Goal: Information Seeking & Learning: Learn about a topic

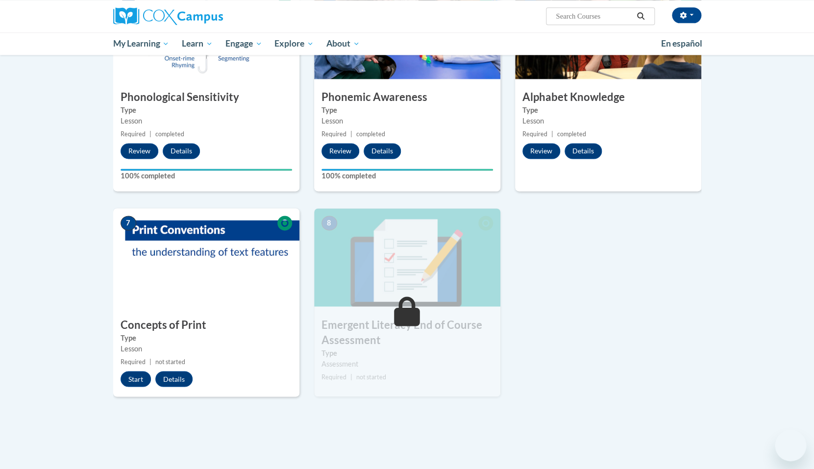
scroll to position [523, 0]
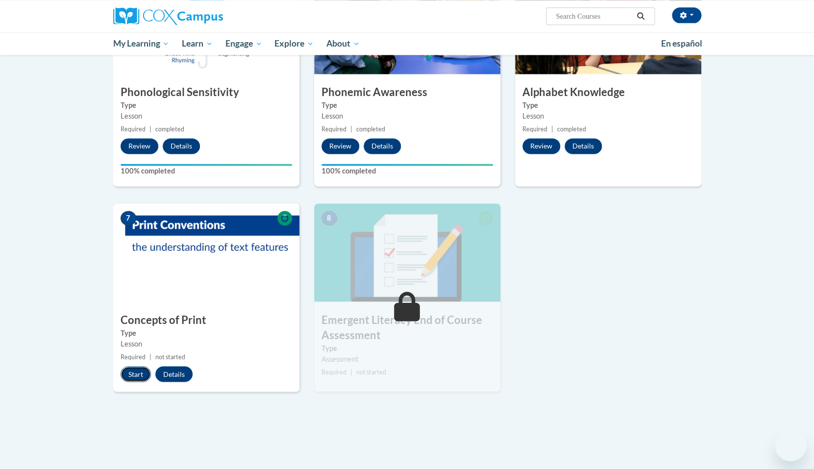
click at [136, 375] on button "Start" at bounding box center [136, 374] width 30 height 16
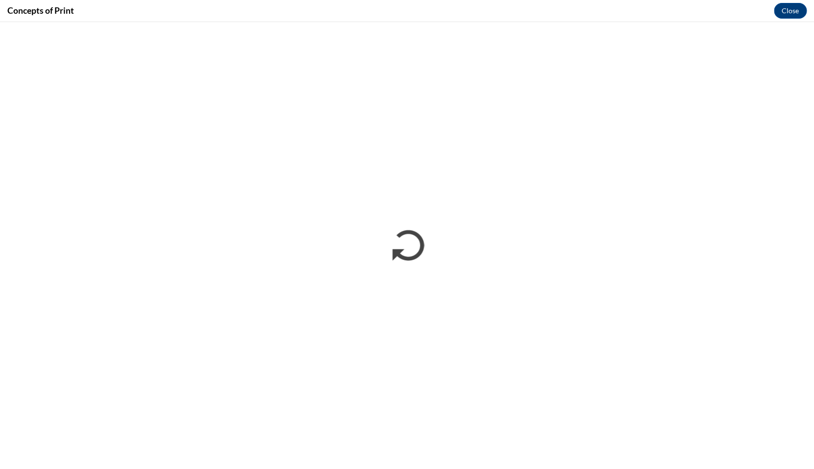
scroll to position [0, 0]
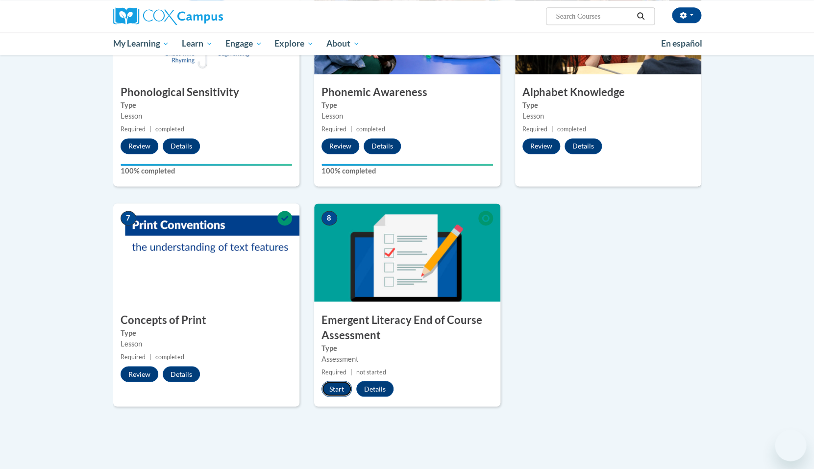
click at [332, 392] on button "Start" at bounding box center [337, 389] width 30 height 16
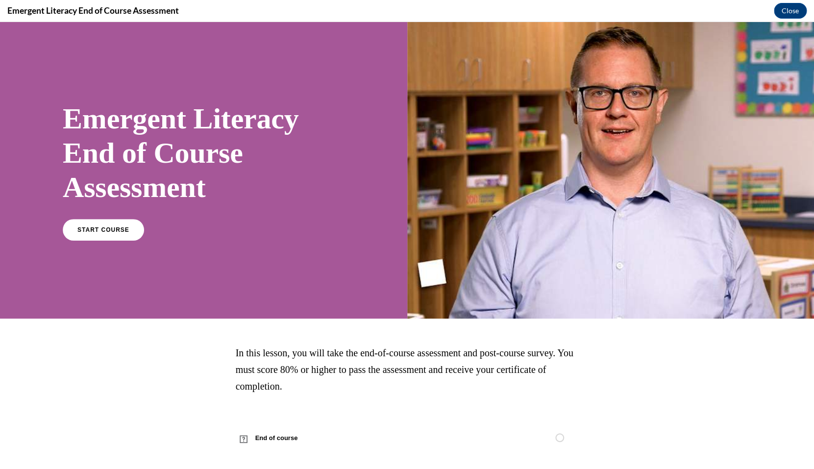
scroll to position [10, 0]
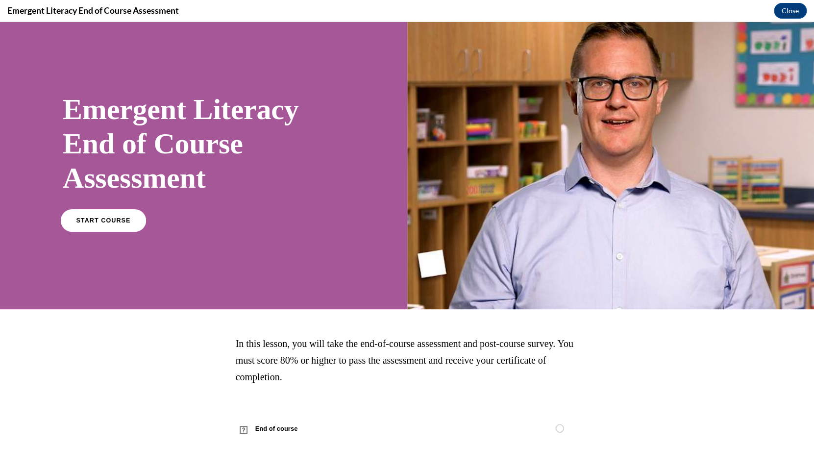
click at [112, 220] on span "START COURSE" at bounding box center [103, 220] width 54 height 7
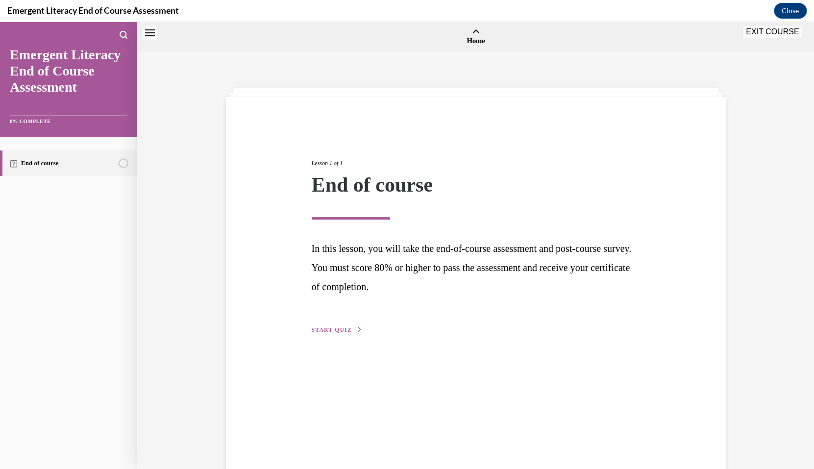
scroll to position [30, 0]
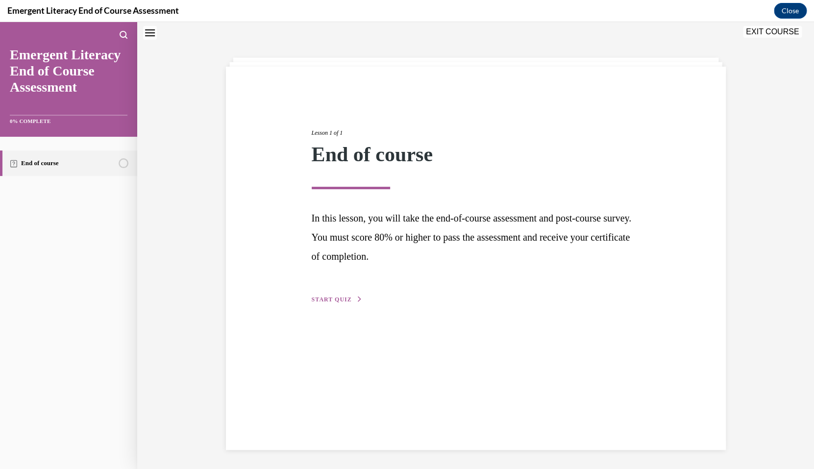
click at [343, 299] on span "START QUIZ" at bounding box center [332, 299] width 40 height 7
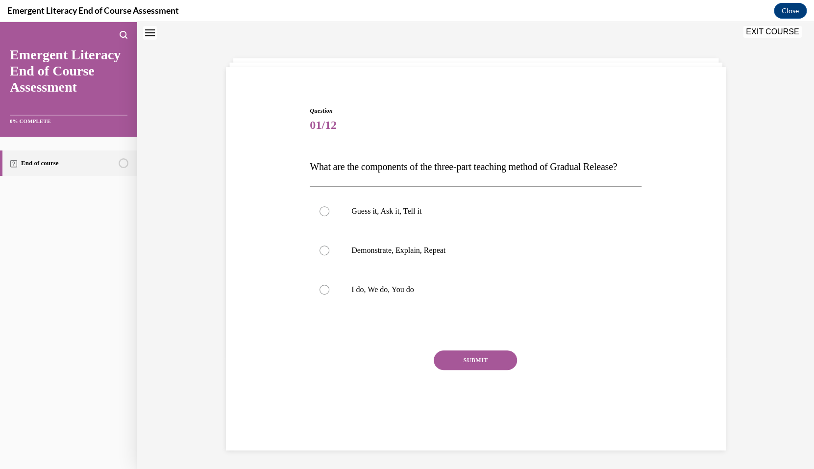
scroll to position [30, 0]
click at [465, 295] on p "I do, We do, You do" at bounding box center [484, 290] width 266 height 10
click at [329, 295] on input "I do, We do, You do" at bounding box center [325, 290] width 10 height 10
radio input "true"
click at [462, 370] on button "SUBMIT" at bounding box center [475, 361] width 83 height 20
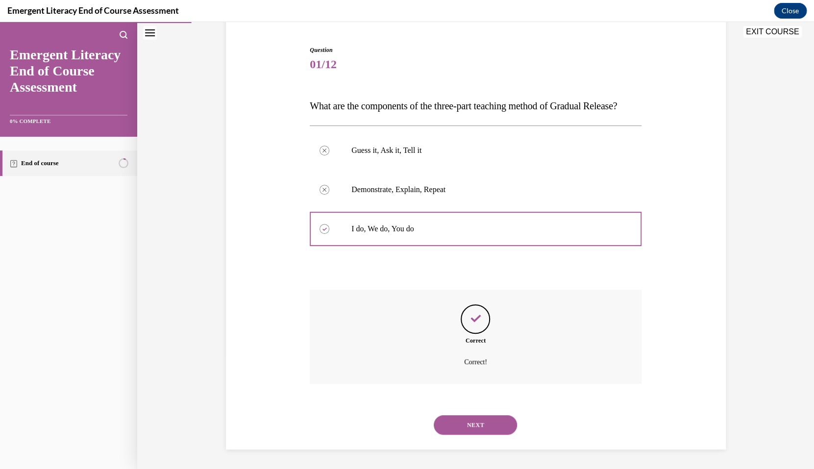
scroll to position [99, 0]
click at [472, 425] on button "NEXT" at bounding box center [475, 425] width 83 height 20
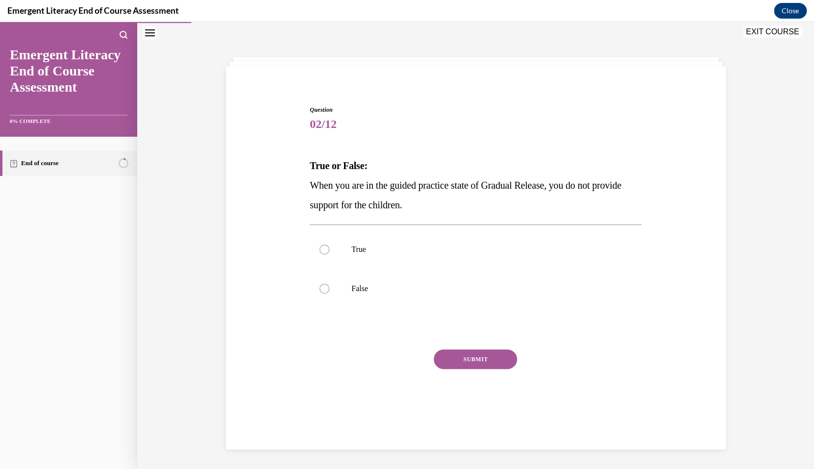
scroll to position [30, 0]
click at [420, 304] on label "False" at bounding box center [476, 289] width 332 height 39
click at [329, 295] on input "False" at bounding box center [325, 290] width 10 height 10
radio input "true"
click at [474, 367] on button "SUBMIT" at bounding box center [475, 361] width 83 height 20
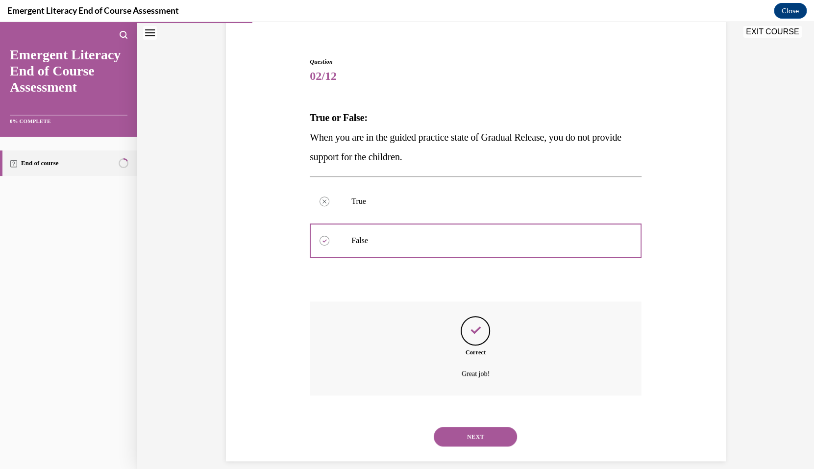
click at [487, 427] on button "NEXT" at bounding box center [475, 437] width 83 height 20
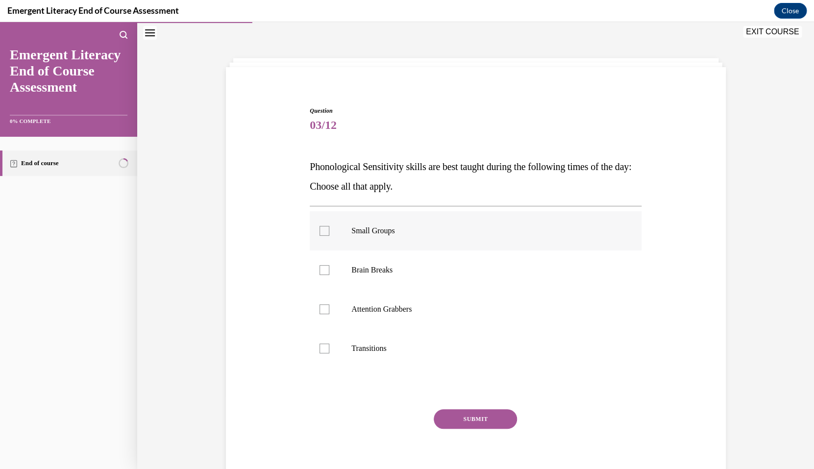
click at [439, 236] on label "Small Groups" at bounding box center [476, 230] width 332 height 39
click at [329, 236] on input "Small Groups" at bounding box center [325, 231] width 10 height 10
checkbox input "true"
click at [426, 268] on p "Brain Breaks" at bounding box center [484, 270] width 266 height 10
click at [329, 268] on input "Brain Breaks" at bounding box center [325, 270] width 10 height 10
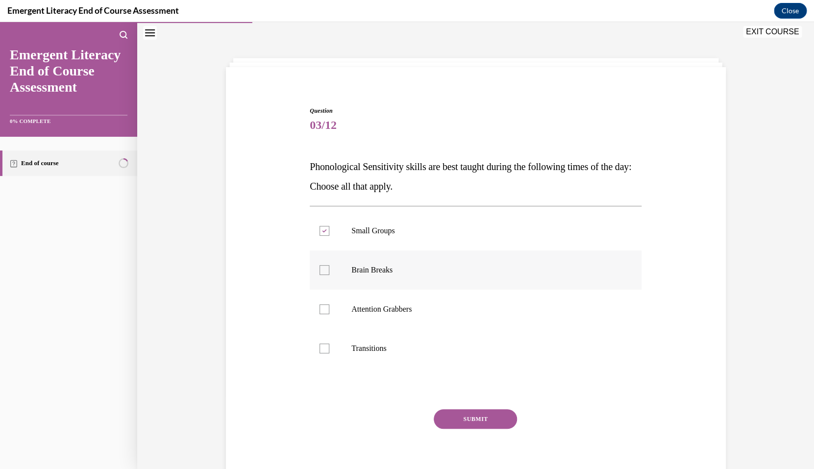
checkbox input "true"
click at [372, 341] on label "Transitions" at bounding box center [476, 348] width 332 height 39
click at [329, 344] on input "Transitions" at bounding box center [325, 349] width 10 height 10
checkbox input "true"
click at [471, 423] on button "SUBMIT" at bounding box center [475, 419] width 83 height 20
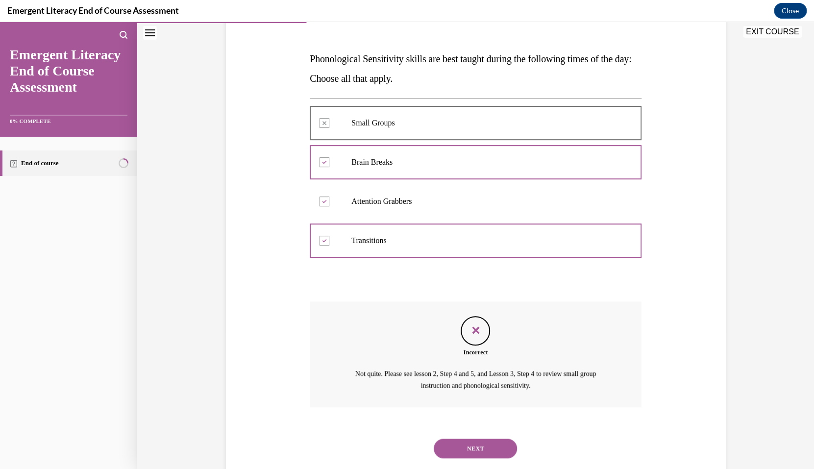
scroll to position [150, 0]
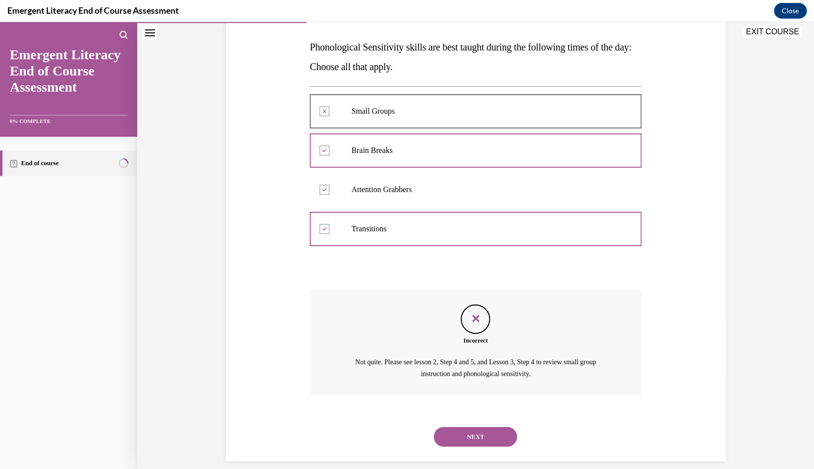
click at [471, 427] on button "NEXT" at bounding box center [475, 437] width 83 height 20
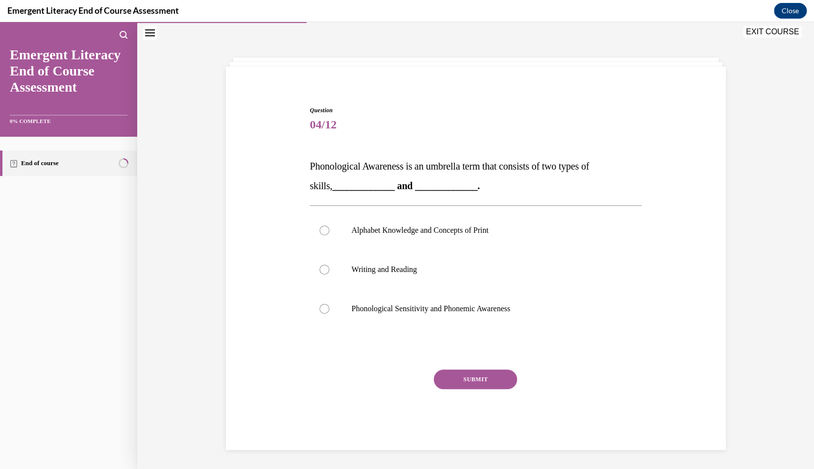
scroll to position [30, 0]
click at [429, 316] on label "Phonological Sensitivity and Phonemic Awareness" at bounding box center [476, 309] width 332 height 39
click at [329, 314] on input "Phonological Sensitivity and Phonemic Awareness" at bounding box center [325, 309] width 10 height 10
radio input "true"
click at [469, 379] on button "SUBMIT" at bounding box center [475, 380] width 83 height 20
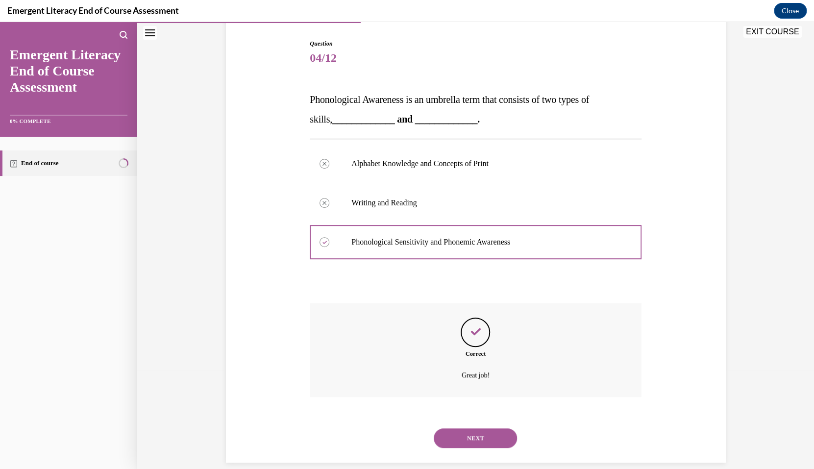
scroll to position [99, 0]
click at [472, 430] on button "NEXT" at bounding box center [475, 437] width 83 height 20
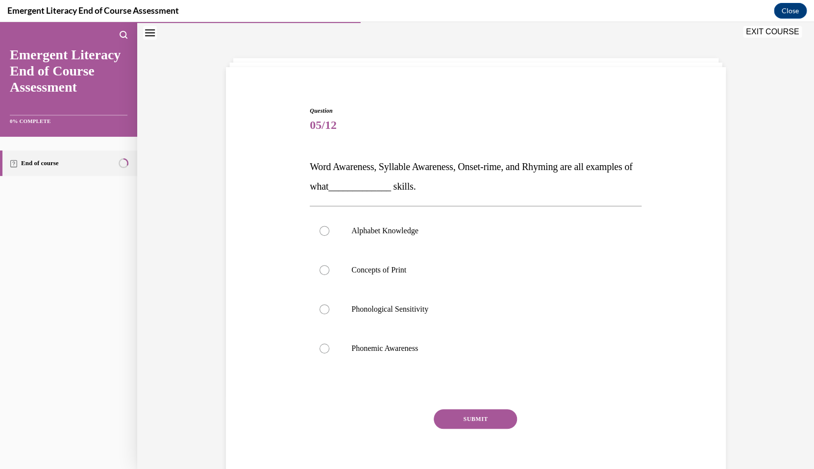
scroll to position [30, 0]
drag, startPoint x: 467, startPoint y: 187, endPoint x: 300, endPoint y: 156, distance: 170.1
click at [300, 156] on div "Question 05/12 Word Awareness, Syllable Awareness, Onset-rime, and Rhyming are …" at bounding box center [476, 283] width 505 height 413
click at [331, 180] on p "Word Awareness, Syllable Awareness, Onset-rime, and Rhyming are all examples of…" at bounding box center [476, 176] width 332 height 39
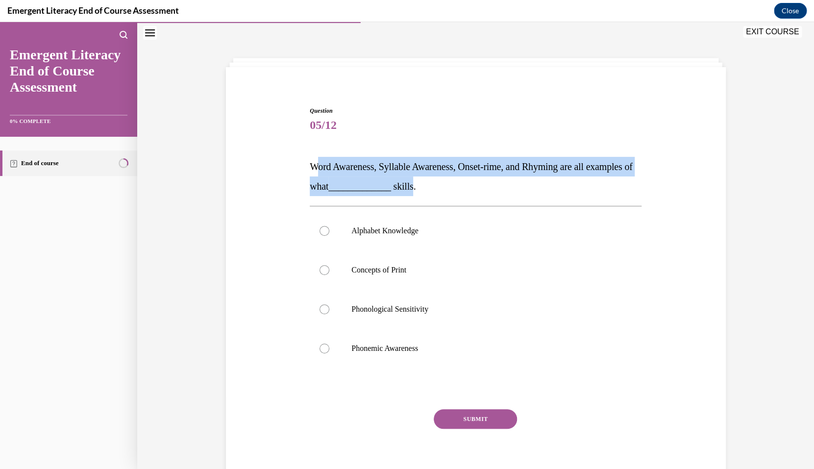
drag, startPoint x: 315, startPoint y: 166, endPoint x: 466, endPoint y: 194, distance: 153.9
click at [466, 194] on p "Word Awareness, Syllable Awareness, Onset-rime, and Rhyming are all examples of…" at bounding box center [476, 176] width 332 height 39
drag, startPoint x: 312, startPoint y: 166, endPoint x: 482, endPoint y: 193, distance: 172.2
click at [482, 193] on p "Word Awareness, Syllable Awareness, Onset-rime, and Rhyming are all examples of…" at bounding box center [476, 176] width 332 height 39
copy span "Word Awareness, Syllable Awareness, Onset-rime, and Rhyming are all examples of…"
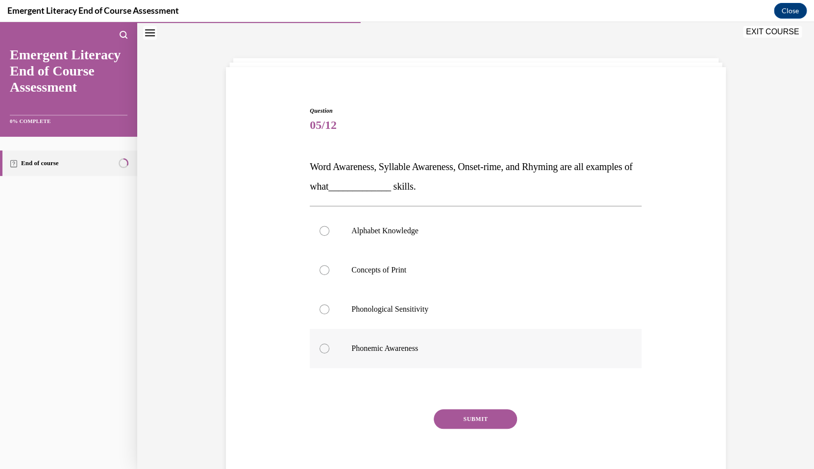
click at [413, 351] on p "Phonemic Awareness" at bounding box center [484, 349] width 266 height 10
click at [329, 351] on input "Phonemic Awareness" at bounding box center [325, 349] width 10 height 10
radio input "true"
click at [481, 423] on button "SUBMIT" at bounding box center [475, 419] width 83 height 20
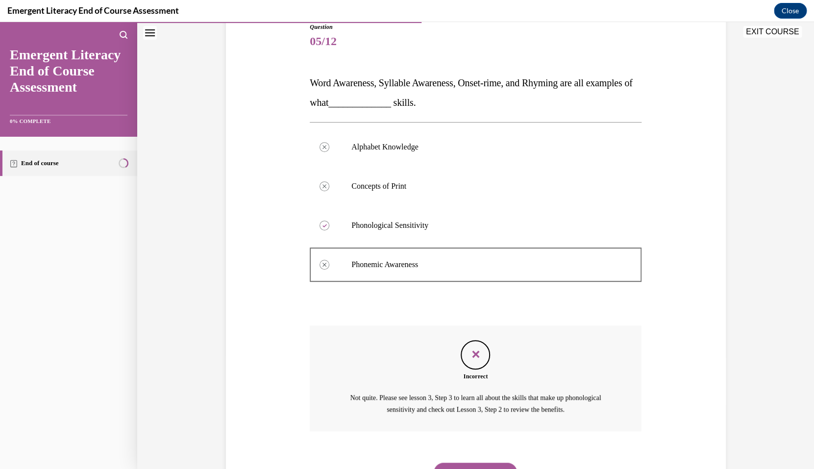
scroll to position [125, 0]
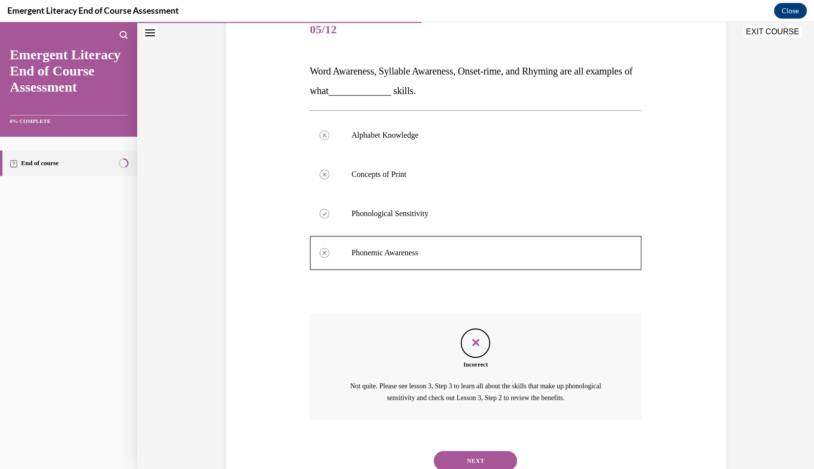
click at [477, 451] on button "NEXT" at bounding box center [475, 461] width 83 height 20
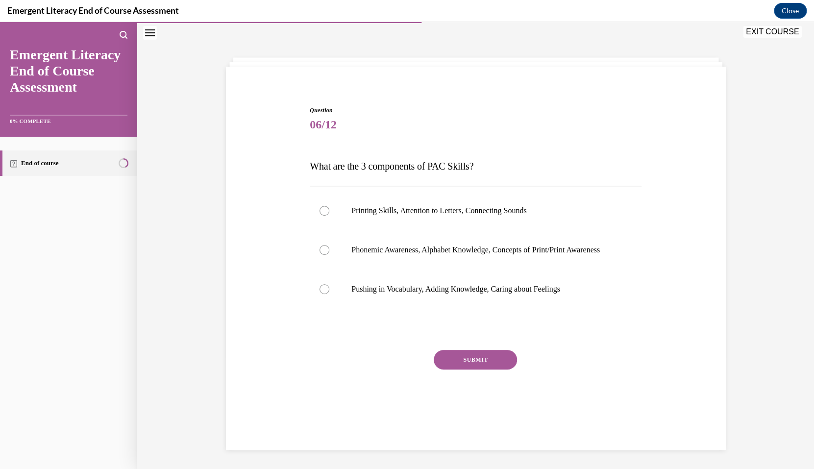
scroll to position [30, 0]
click at [432, 246] on p "Phonemic Awareness, Alphabet Knowledge, Concepts of Print/Print Awareness" at bounding box center [484, 251] width 266 height 10
click at [329, 246] on input "Phonemic Awareness, Alphabet Knowledge, Concepts of Print/Print Awareness" at bounding box center [325, 251] width 10 height 10
radio input "true"
click at [464, 370] on button "SUBMIT" at bounding box center [475, 361] width 83 height 20
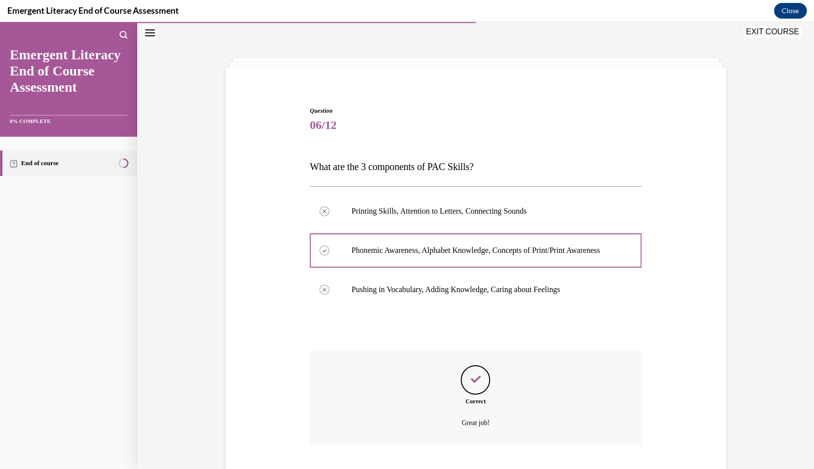
scroll to position [89, 0]
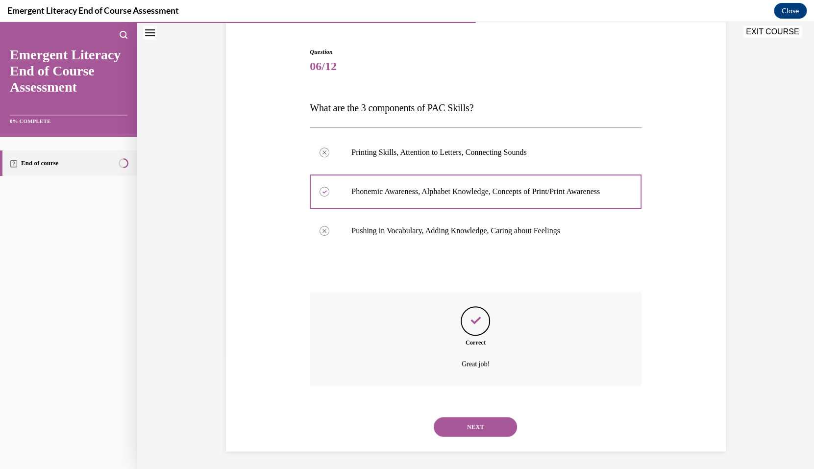
click at [492, 431] on button "NEXT" at bounding box center [475, 427] width 83 height 20
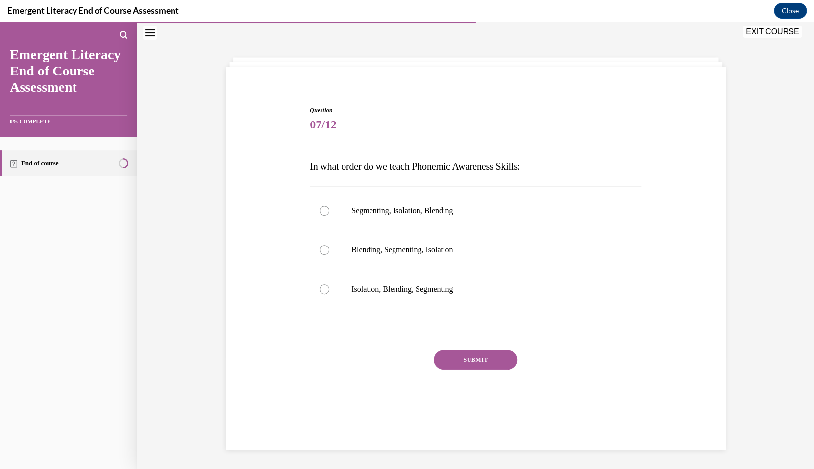
scroll to position [30, 0]
click at [429, 294] on p "Isolation, Blending, Segmenting" at bounding box center [484, 290] width 266 height 10
click at [329, 294] on input "Isolation, Blending, Segmenting" at bounding box center [325, 290] width 10 height 10
radio input "true"
click at [464, 357] on button "SUBMIT" at bounding box center [475, 361] width 83 height 20
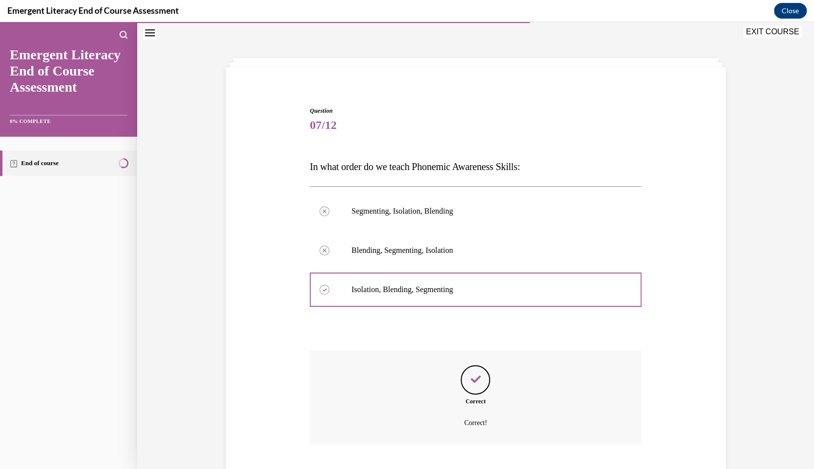
scroll to position [79, 0]
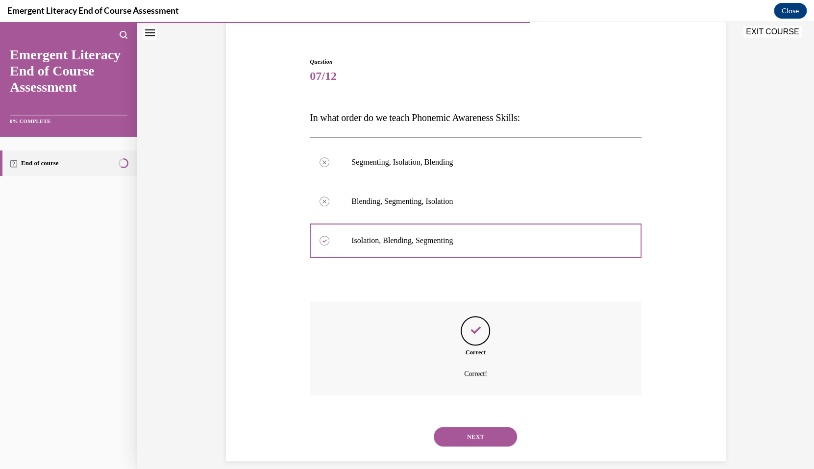
click at [474, 428] on button "NEXT" at bounding box center [475, 437] width 83 height 20
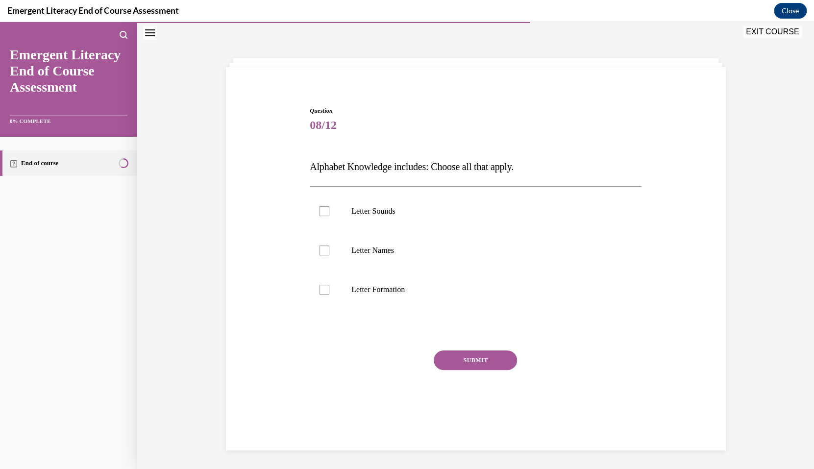
scroll to position [30, 0]
click at [402, 217] on label "Letter Sounds" at bounding box center [476, 211] width 332 height 39
click at [329, 216] on input "Letter Sounds" at bounding box center [325, 211] width 10 height 10
checkbox input "true"
click at [397, 251] on p "Letter Names" at bounding box center [484, 251] width 266 height 10
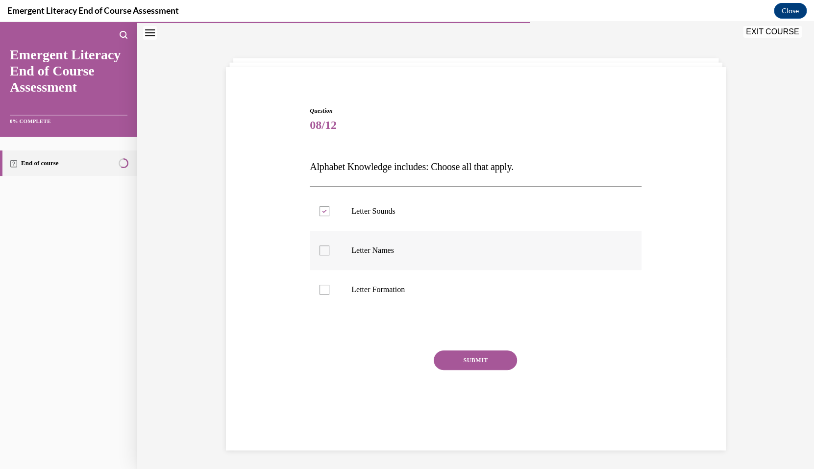
click at [329, 251] on input "Letter Names" at bounding box center [325, 251] width 10 height 10
checkbox input "true"
click at [393, 288] on p "Letter Formation" at bounding box center [484, 290] width 266 height 10
click at [329, 288] on input "Letter Formation" at bounding box center [325, 290] width 10 height 10
checkbox input "true"
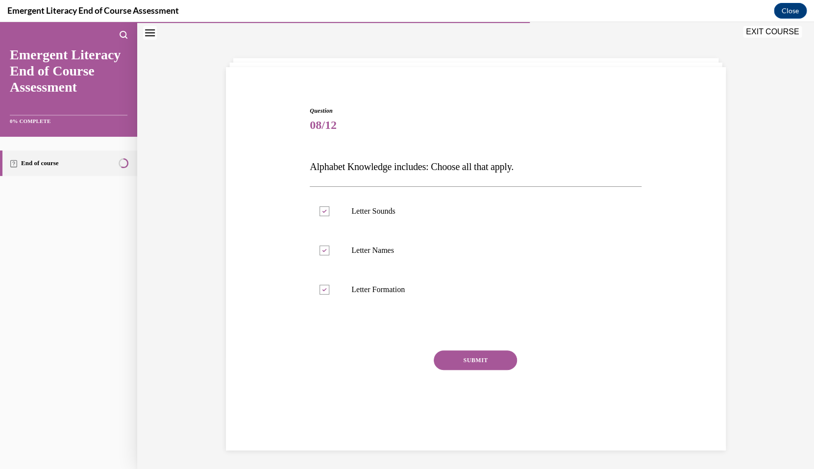
click at [469, 362] on button "SUBMIT" at bounding box center [475, 361] width 83 height 20
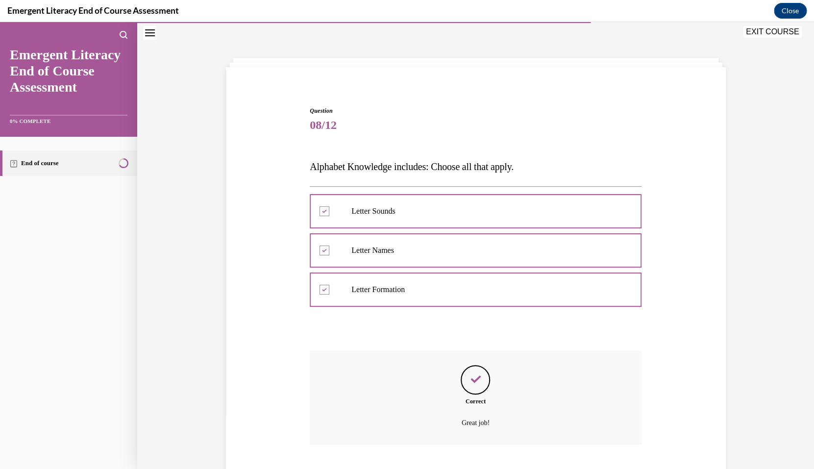
scroll to position [79, 0]
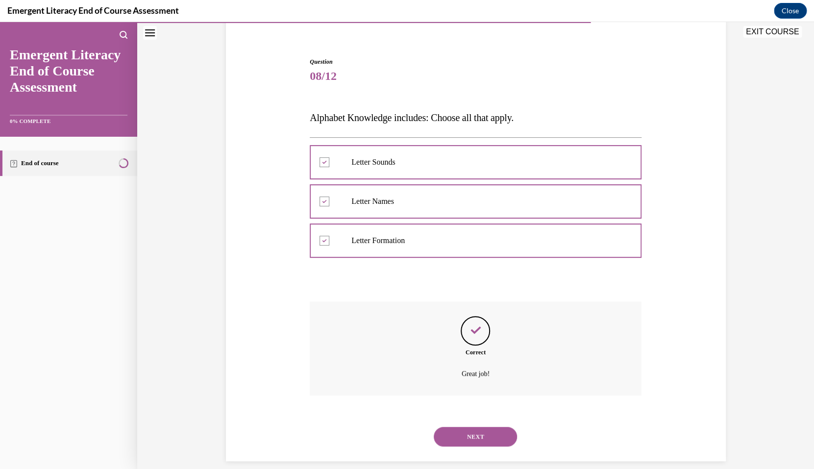
click at [487, 427] on button "NEXT" at bounding box center [475, 437] width 83 height 20
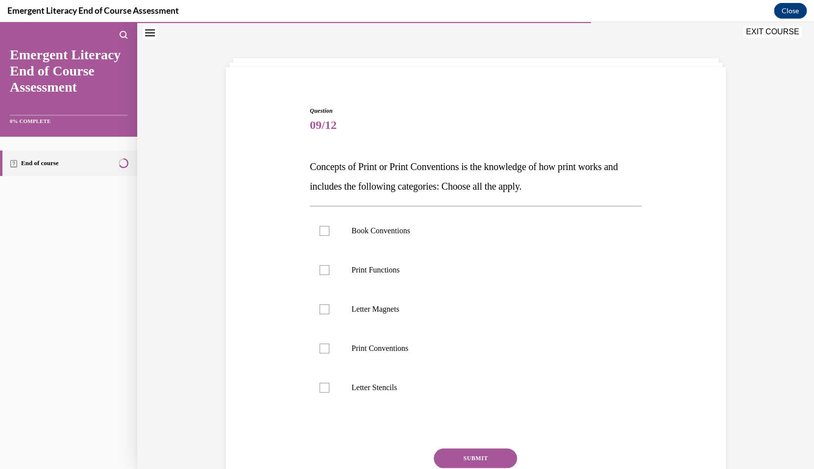
scroll to position [30, 0]
click at [382, 237] on label "Book Conventions" at bounding box center [476, 230] width 332 height 39
click at [329, 236] on input "Book Conventions" at bounding box center [325, 231] width 10 height 10
checkbox input "true"
click at [386, 352] on p "Print Conventions" at bounding box center [484, 349] width 266 height 10
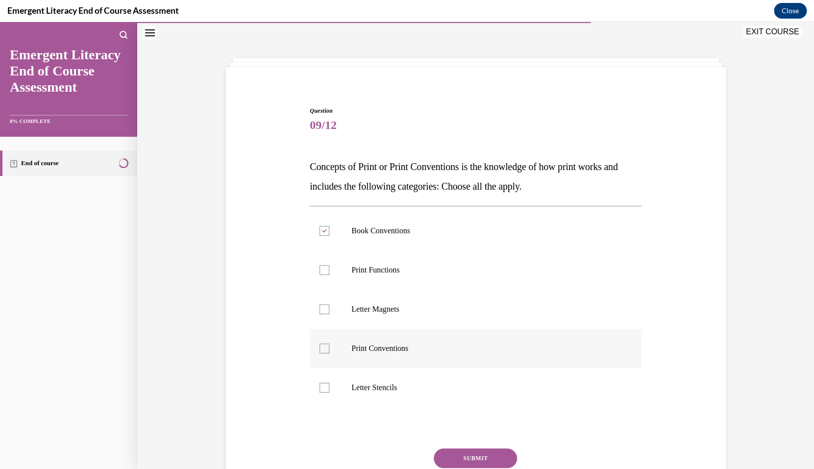
click at [329, 352] on input "Print Conventions" at bounding box center [325, 349] width 10 height 10
checkbox input "true"
click at [395, 267] on p "Print Functions" at bounding box center [484, 270] width 266 height 10
click at [329, 267] on input "Print Functions" at bounding box center [325, 270] width 10 height 10
checkbox input "true"
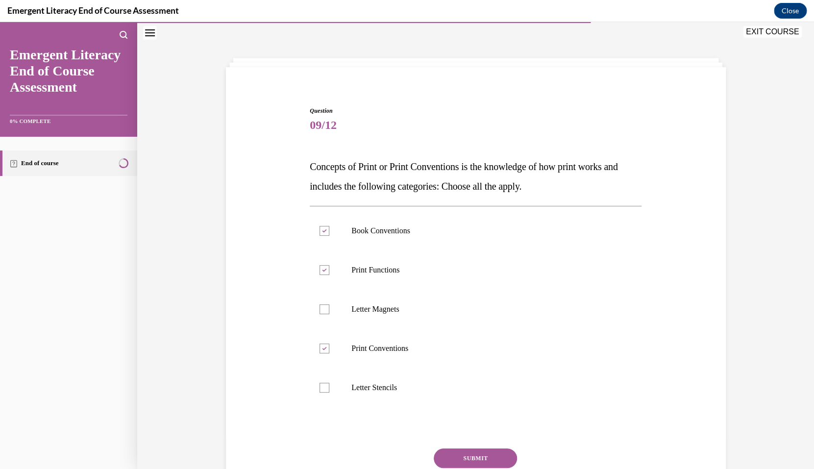
click at [471, 460] on button "SUBMIT" at bounding box center [475, 459] width 83 height 20
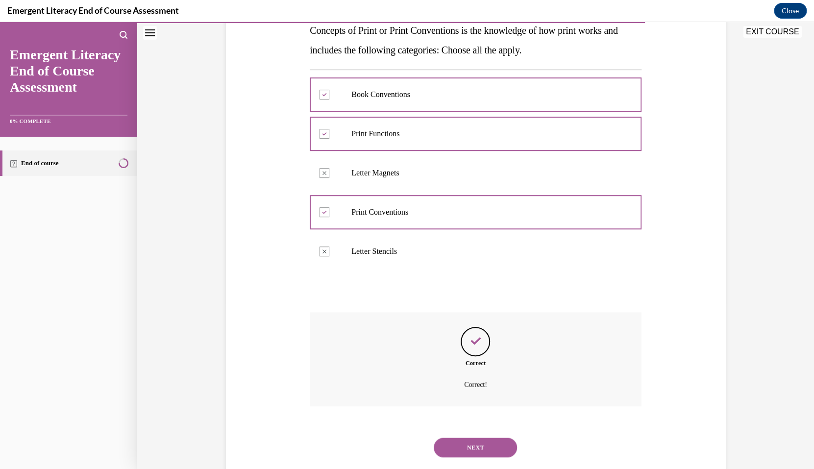
scroll to position [177, 0]
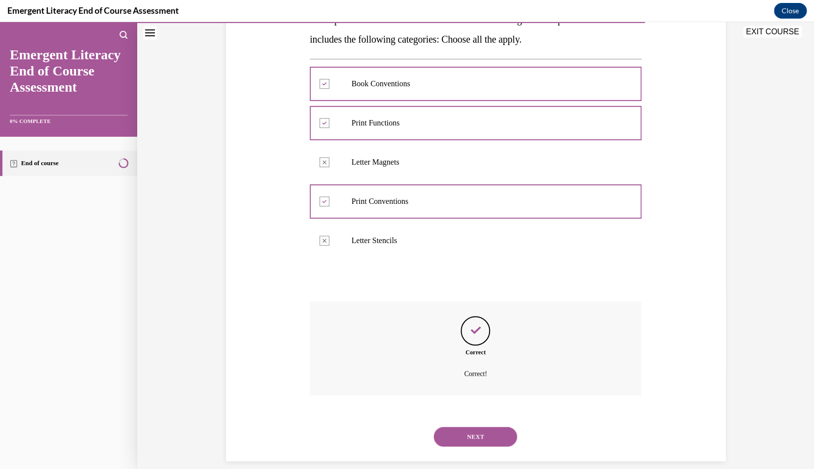
click at [491, 431] on button "NEXT" at bounding box center [475, 437] width 83 height 20
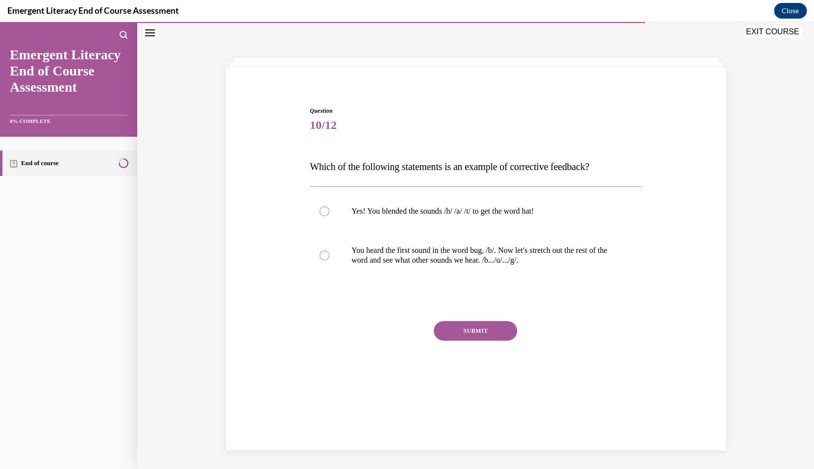
scroll to position [30, 0]
click at [446, 255] on p "You heard the first sound in the word bug, /b/. Now let's stretch out the rest …" at bounding box center [484, 256] width 266 height 20
click at [329, 255] on input "You heard the first sound in the word bug, /b/. Now let's stretch out the rest …" at bounding box center [325, 256] width 10 height 10
radio input "true"
click at [470, 336] on button "SUBMIT" at bounding box center [475, 331] width 83 height 20
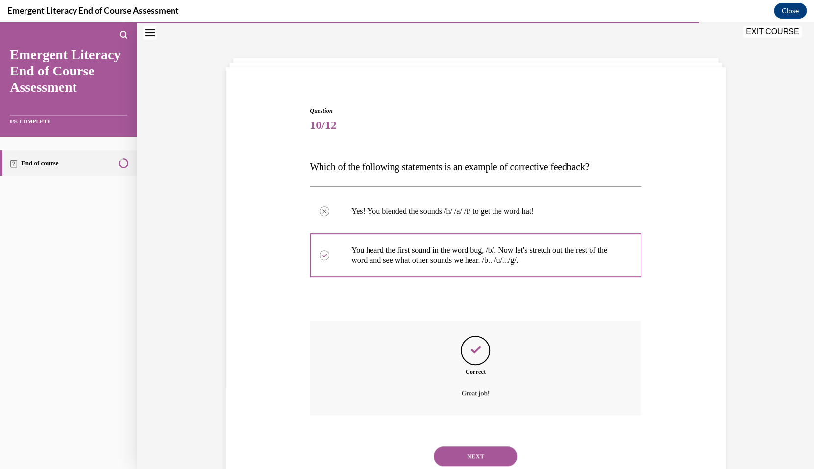
scroll to position [50, 0]
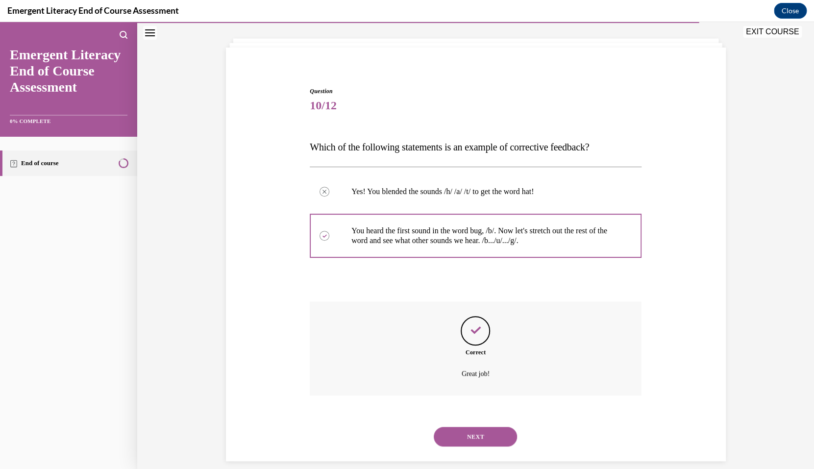
click at [474, 427] on button "NEXT" at bounding box center [475, 437] width 83 height 20
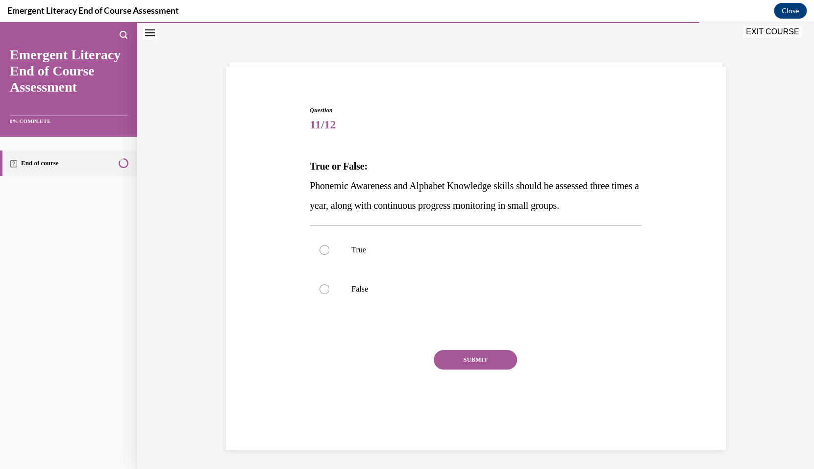
scroll to position [30, 0]
click at [449, 253] on p "True" at bounding box center [484, 251] width 266 height 10
click at [329, 253] on input "True" at bounding box center [325, 251] width 10 height 10
radio input "true"
click at [479, 361] on button "SUBMIT" at bounding box center [475, 361] width 83 height 20
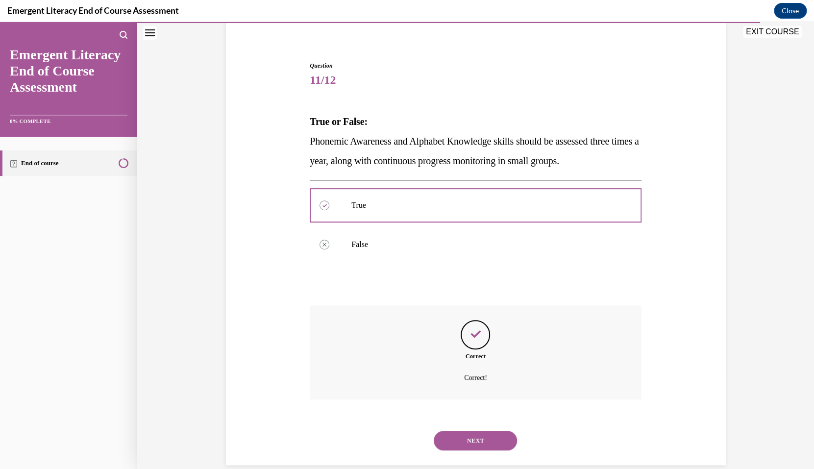
scroll to position [79, 0]
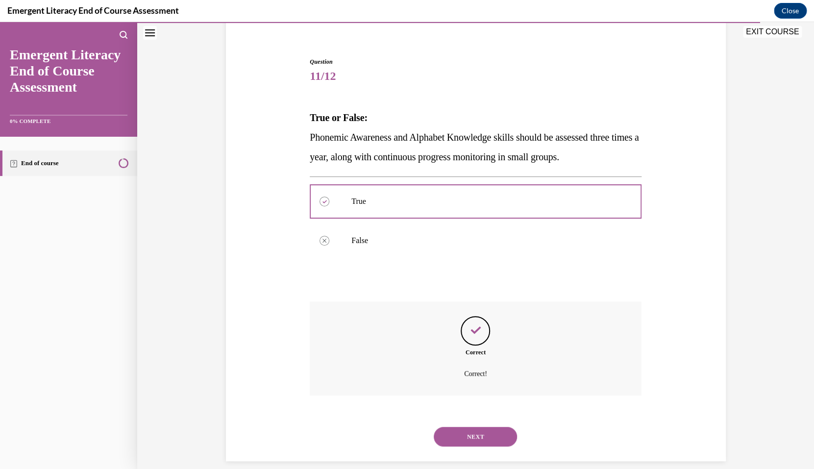
click at [475, 427] on button "NEXT" at bounding box center [475, 437] width 83 height 20
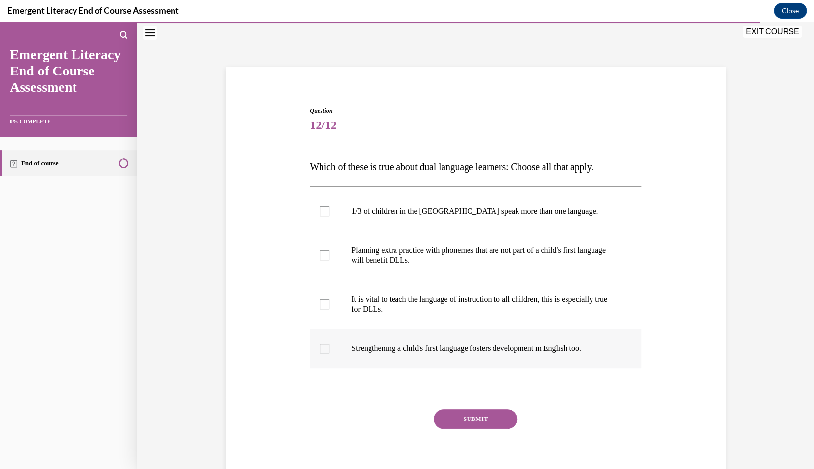
scroll to position [30, 0]
click at [414, 352] on p "Strengthening a child's first language fosters development in English too." at bounding box center [484, 349] width 266 height 10
click at [329, 352] on input "Strengthening a child's first language fosters development in English too." at bounding box center [325, 349] width 10 height 10
checkbox input "true"
click at [403, 305] on p "It is vital to teach the language of instruction to all children, this is espec…" at bounding box center [484, 305] width 266 height 20
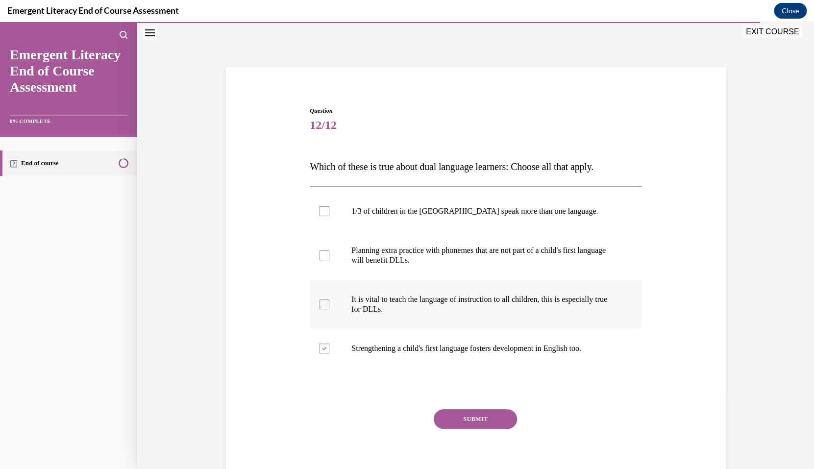
click at [329, 305] on input "It is vital to teach the language of instruction to all children, this is espec…" at bounding box center [325, 305] width 10 height 10
checkbox input "true"
click at [415, 216] on p "1/3 of children in the US speak more than one language." at bounding box center [484, 211] width 266 height 10
click at [329, 216] on input "1/3 of children in the US speak more than one language." at bounding box center [325, 211] width 10 height 10
checkbox input "true"
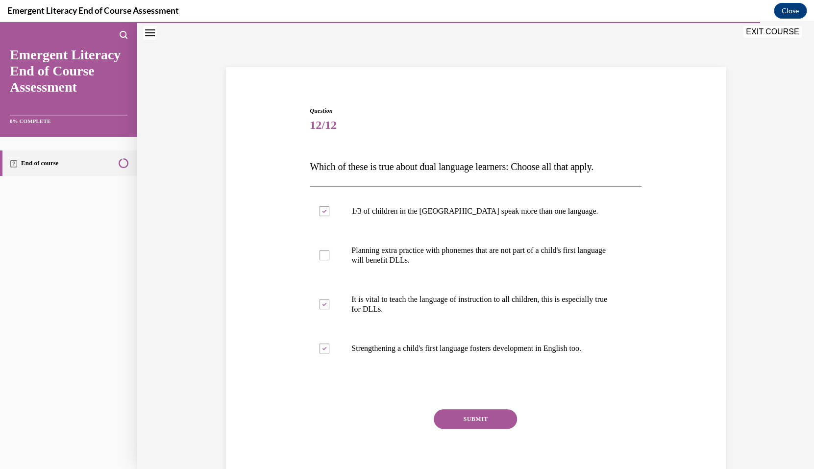
click at [482, 419] on button "SUBMIT" at bounding box center [475, 419] width 83 height 20
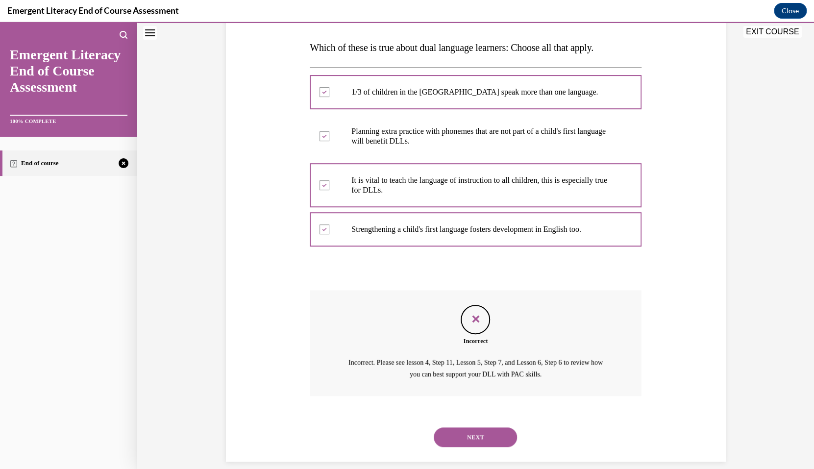
scroll to position [150, 0]
click at [488, 428] on button "NEXT" at bounding box center [475, 437] width 83 height 20
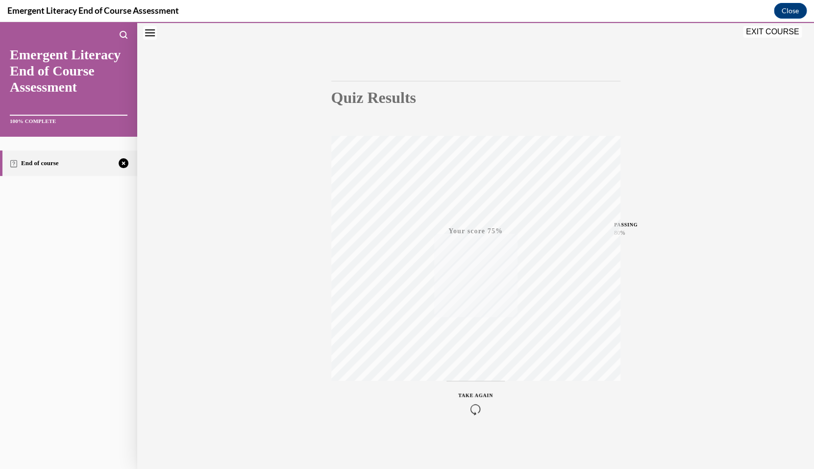
click at [480, 405] on icon "button" at bounding box center [475, 409] width 35 height 11
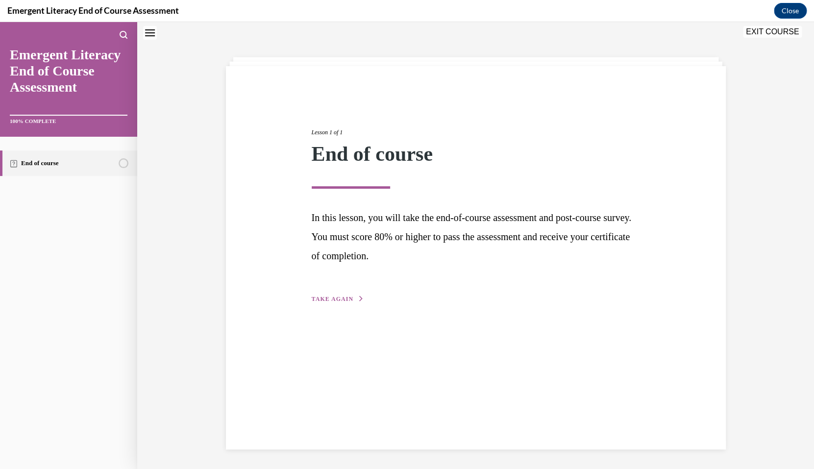
click at [331, 301] on span "TAKE AGAIN" at bounding box center [333, 299] width 42 height 7
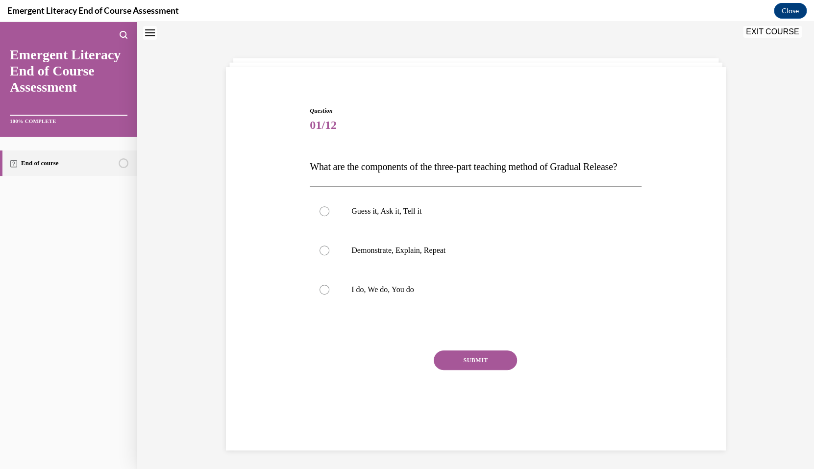
scroll to position [30, 0]
click at [413, 295] on p "I do, We do, You do" at bounding box center [484, 290] width 266 height 10
click at [329, 295] on input "I do, We do, You do" at bounding box center [325, 290] width 10 height 10
radio input "true"
click at [460, 370] on button "SUBMIT" at bounding box center [475, 361] width 83 height 20
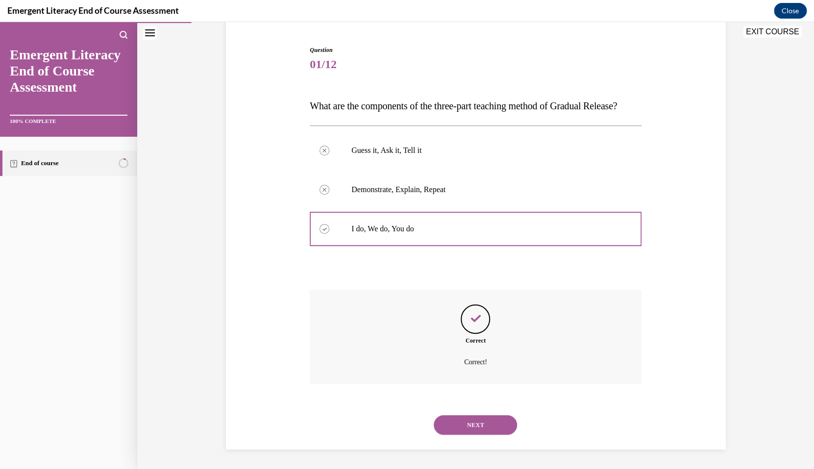
scroll to position [99, 0]
click at [471, 423] on button "NEXT" at bounding box center [475, 425] width 83 height 20
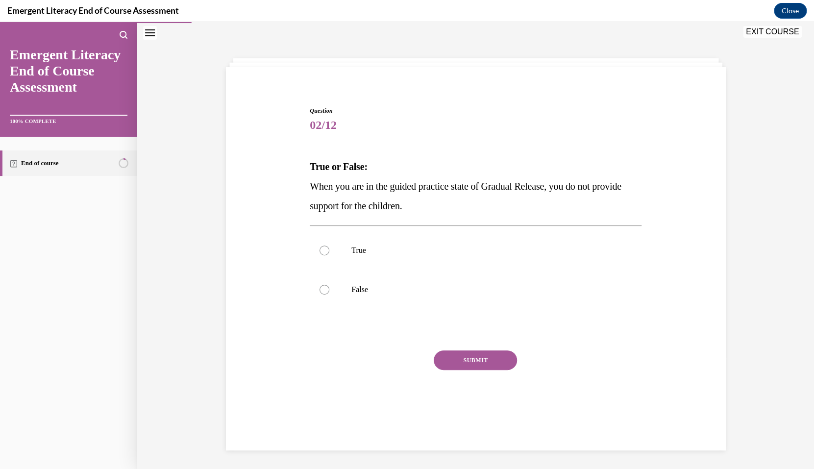
scroll to position [30, 0]
click at [384, 293] on p "False" at bounding box center [484, 290] width 266 height 10
click at [329, 293] on input "False" at bounding box center [325, 290] width 10 height 10
radio input "true"
click at [470, 365] on button "SUBMIT" at bounding box center [475, 361] width 83 height 20
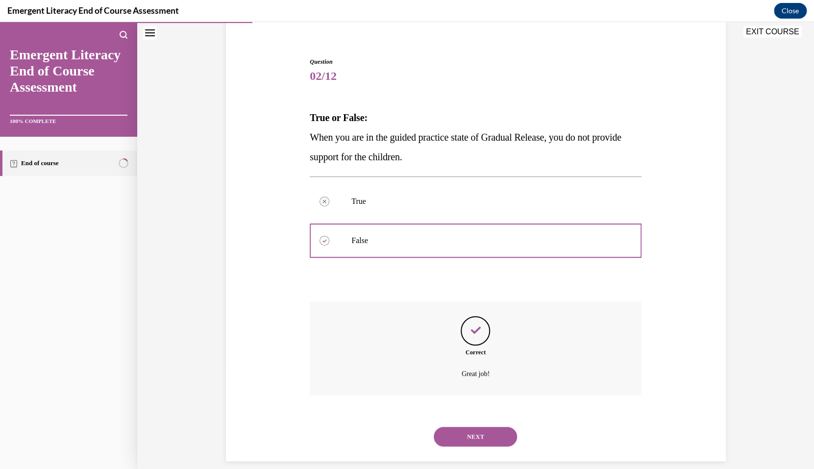
click at [474, 427] on button "NEXT" at bounding box center [475, 437] width 83 height 20
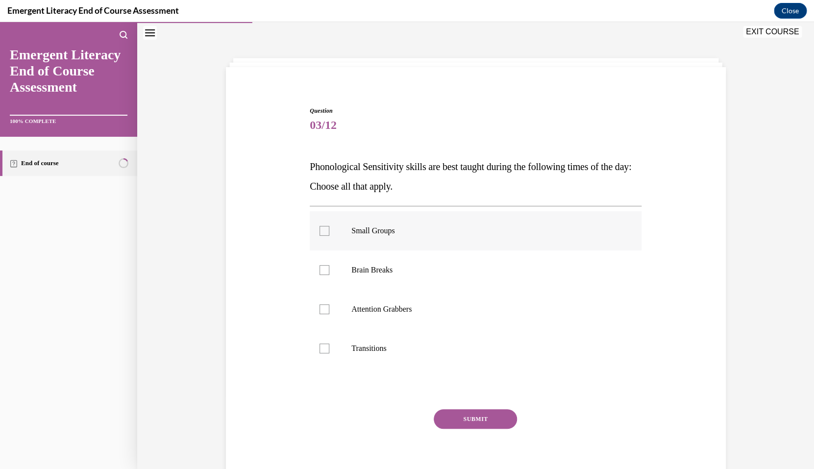
click at [385, 239] on label "Small Groups" at bounding box center [476, 230] width 332 height 39
click at [329, 236] on input "Small Groups" at bounding box center [325, 231] width 10 height 10
checkbox input "true"
click at [383, 262] on label "Brain Breaks" at bounding box center [476, 270] width 332 height 39
click at [329, 265] on input "Brain Breaks" at bounding box center [325, 270] width 10 height 10
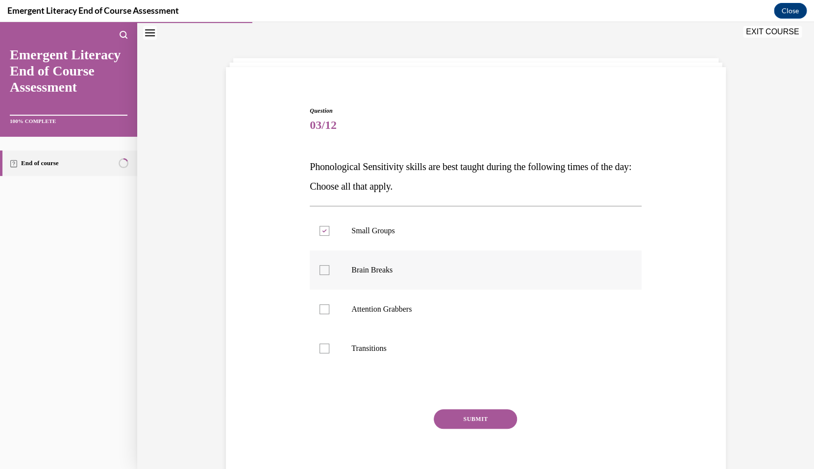
checkbox input "true"
click at [325, 232] on icon at bounding box center [325, 230] width 4 height 3
click at [325, 232] on input "Small Groups" at bounding box center [325, 231] width 10 height 10
checkbox input "false"
click at [328, 305] on div at bounding box center [325, 309] width 10 height 10
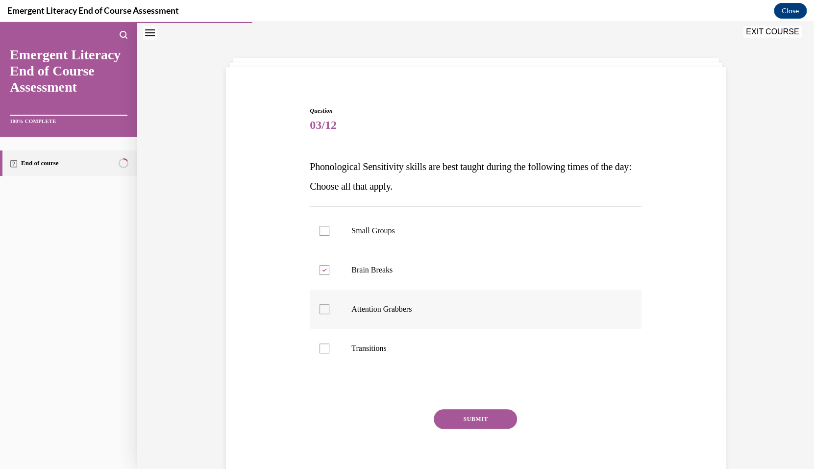
click at [328, 305] on input "Attention Grabbers" at bounding box center [325, 309] width 10 height 10
checkbox input "true"
click at [324, 347] on div at bounding box center [325, 349] width 10 height 10
click at [324, 347] on input "Transitions" at bounding box center [325, 349] width 10 height 10
checkbox input "true"
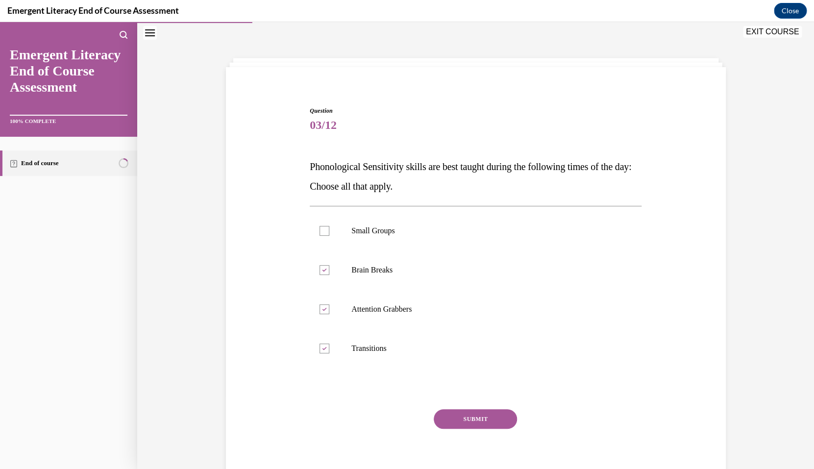
click at [470, 422] on button "SUBMIT" at bounding box center [475, 419] width 83 height 20
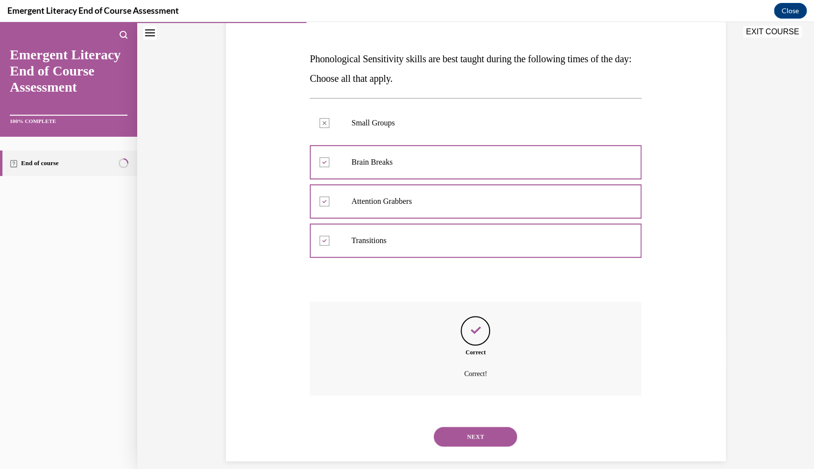
click at [488, 427] on button "NEXT" at bounding box center [475, 437] width 83 height 20
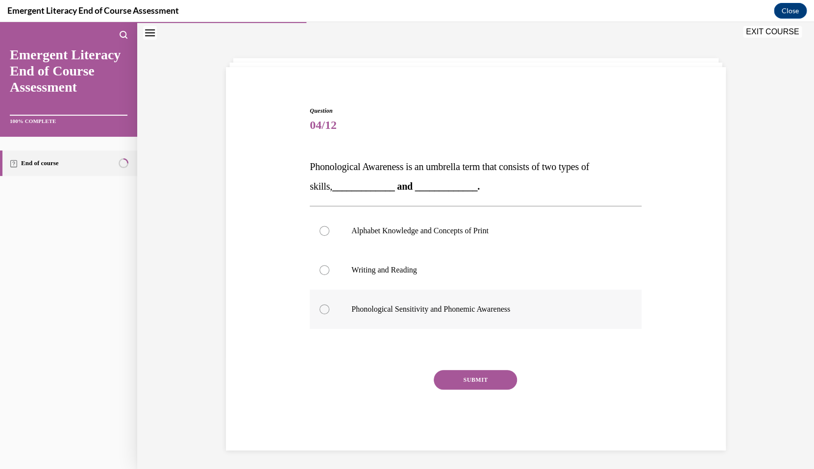
click at [437, 305] on p "Phonological Sensitivity and Phonemic Awareness" at bounding box center [484, 309] width 266 height 10
click at [329, 305] on input "Phonological Sensitivity and Phonemic Awareness" at bounding box center [325, 309] width 10 height 10
radio input "true"
click at [471, 381] on button "SUBMIT" at bounding box center [475, 380] width 83 height 20
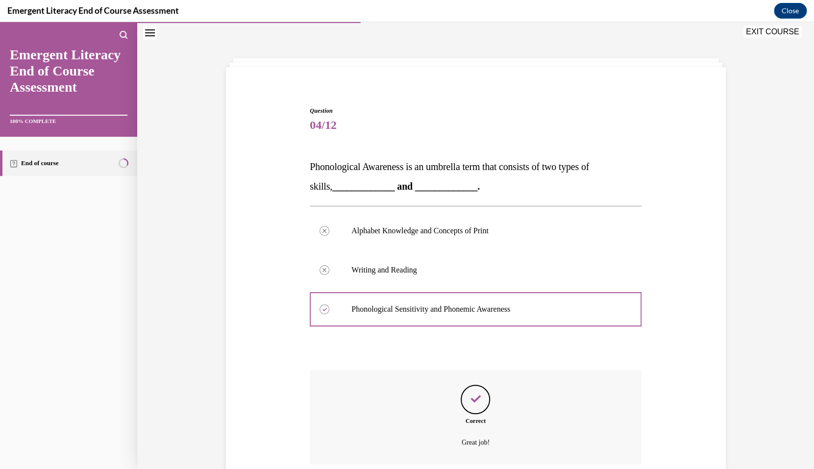
scroll to position [99, 0]
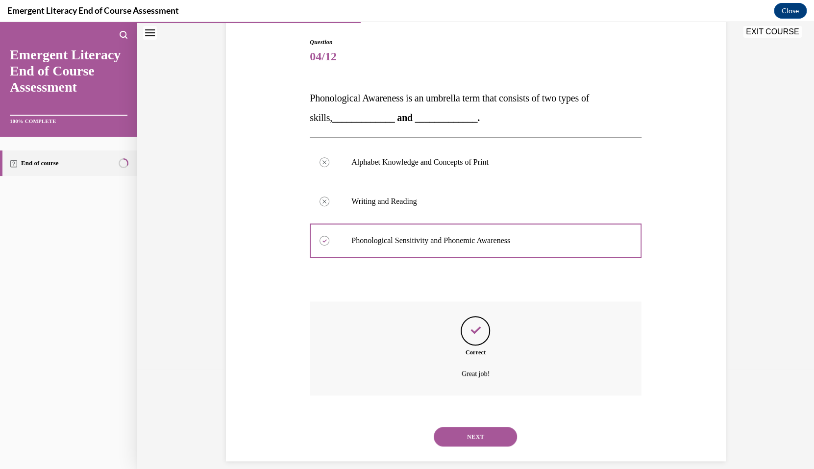
click at [487, 427] on button "NEXT" at bounding box center [475, 437] width 83 height 20
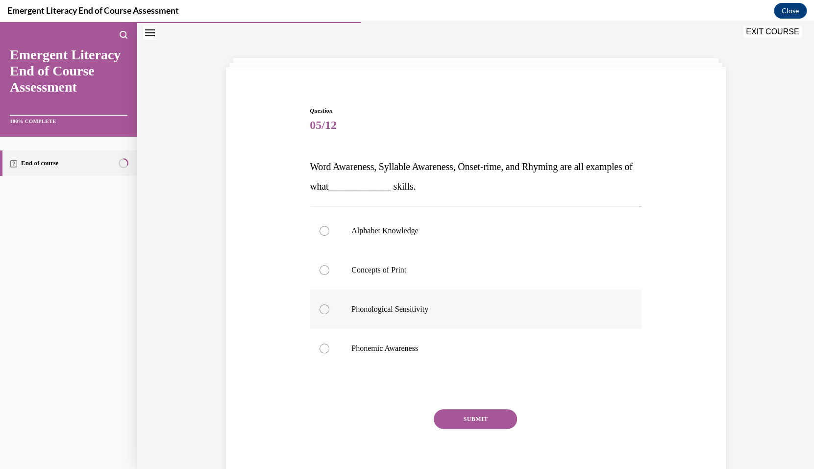
scroll to position [30, 0]
click at [407, 350] on p "Phonemic Awareness" at bounding box center [484, 349] width 266 height 10
click at [329, 350] on input "Phonemic Awareness" at bounding box center [325, 349] width 10 height 10
radio input "true"
click at [473, 424] on button "SUBMIT" at bounding box center [475, 419] width 83 height 20
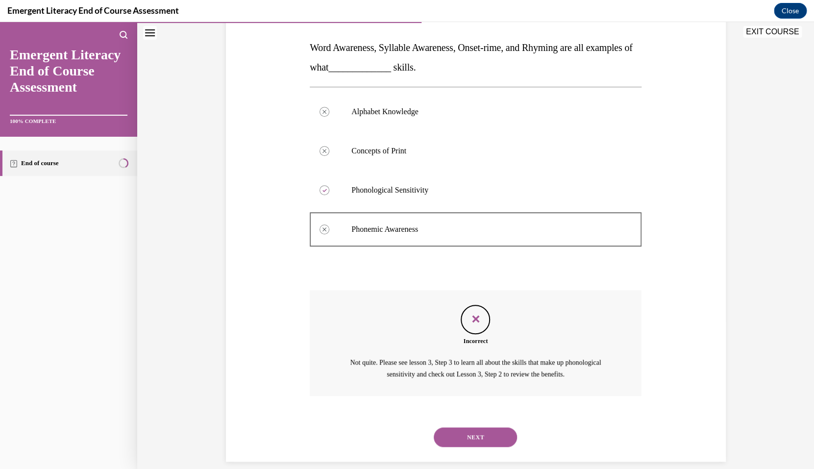
scroll to position [150, 0]
click at [479, 427] on button "NEXT" at bounding box center [475, 437] width 83 height 20
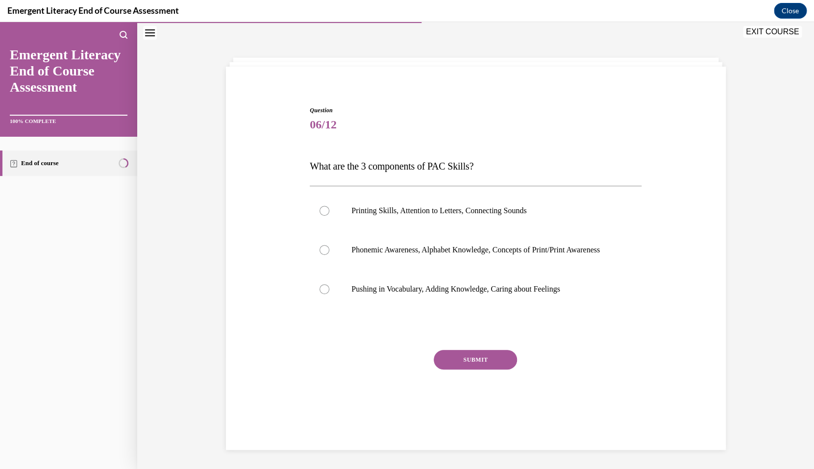
scroll to position [30, 0]
click at [444, 255] on p "Phonemic Awareness, Alphabet Knowledge, Concepts of Print/Print Awareness" at bounding box center [484, 251] width 266 height 10
click at [329, 255] on input "Phonemic Awareness, Alphabet Knowledge, Concepts of Print/Print Awareness" at bounding box center [325, 251] width 10 height 10
radio input "true"
click at [465, 370] on button "SUBMIT" at bounding box center [475, 361] width 83 height 20
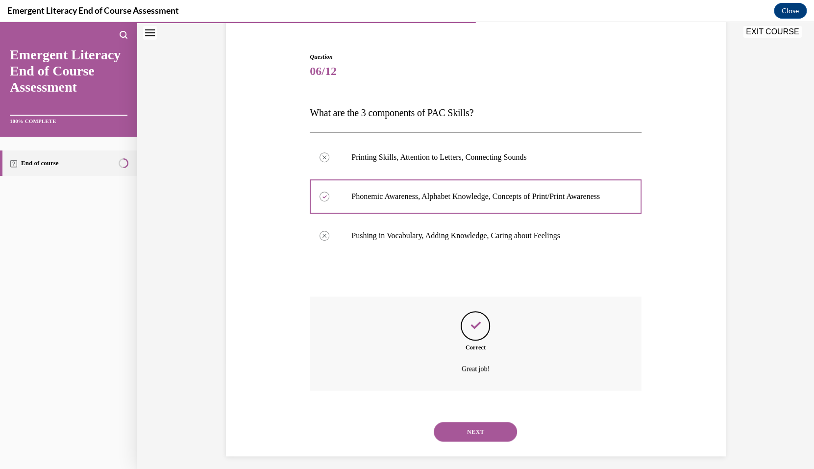
scroll to position [89, 0]
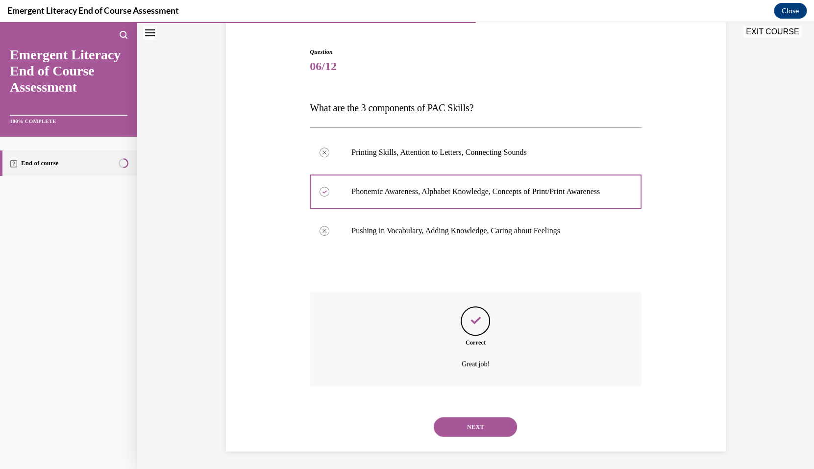
click at [476, 427] on button "NEXT" at bounding box center [475, 427] width 83 height 20
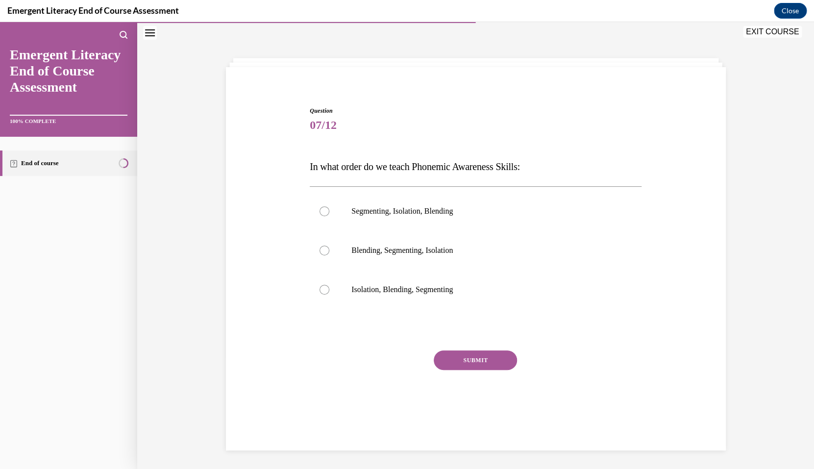
scroll to position [30, 0]
click at [430, 291] on p "Isolation, Blending, Segmenting" at bounding box center [484, 290] width 266 height 10
click at [329, 291] on input "Isolation, Blending, Segmenting" at bounding box center [325, 290] width 10 height 10
radio input "true"
click at [465, 363] on button "SUBMIT" at bounding box center [475, 361] width 83 height 20
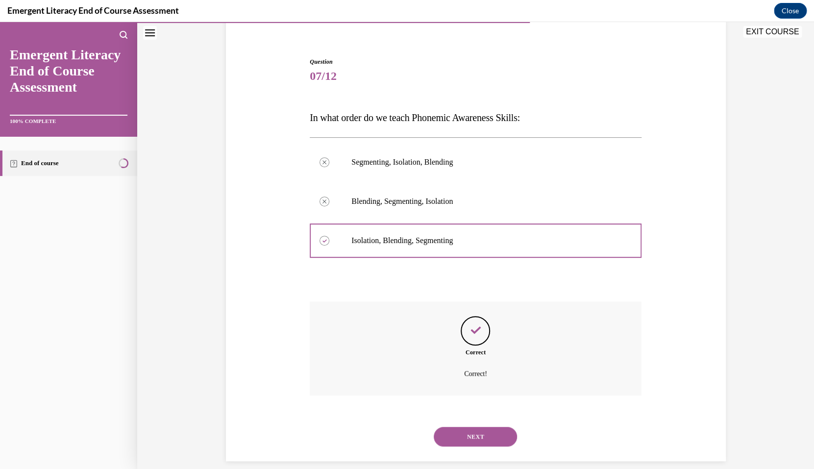
scroll to position [79, 0]
click at [480, 430] on button "NEXT" at bounding box center [475, 437] width 83 height 20
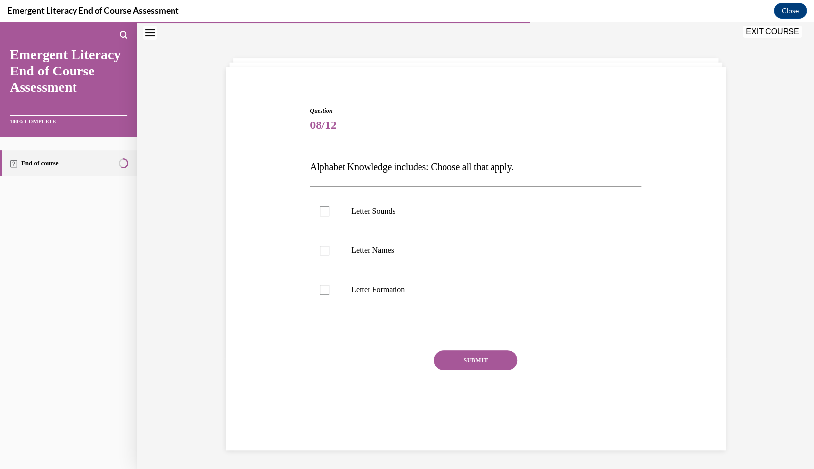
scroll to position [30, 0]
click at [382, 219] on label "Letter Sounds" at bounding box center [476, 211] width 332 height 39
click at [329, 216] on input "Letter Sounds" at bounding box center [325, 211] width 10 height 10
checkbox input "true"
click at [382, 248] on p "Letter Names" at bounding box center [484, 251] width 266 height 10
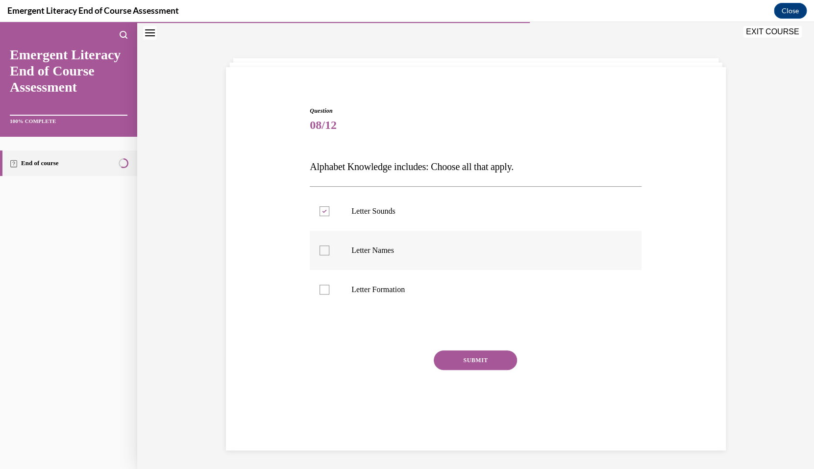
click at [329, 248] on input "Letter Names" at bounding box center [325, 251] width 10 height 10
checkbox input "true"
click at [387, 280] on label "Letter Formation" at bounding box center [476, 289] width 332 height 39
click at [329, 285] on input "Letter Formation" at bounding box center [325, 290] width 10 height 10
checkbox input "true"
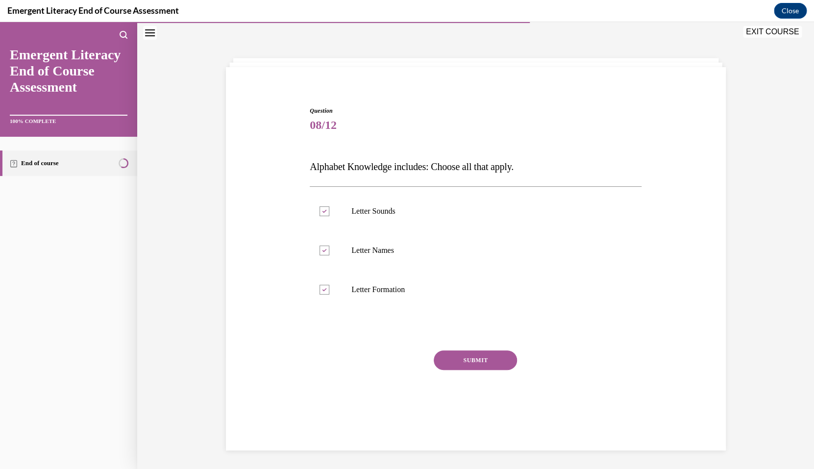
click at [451, 359] on button "SUBMIT" at bounding box center [475, 361] width 83 height 20
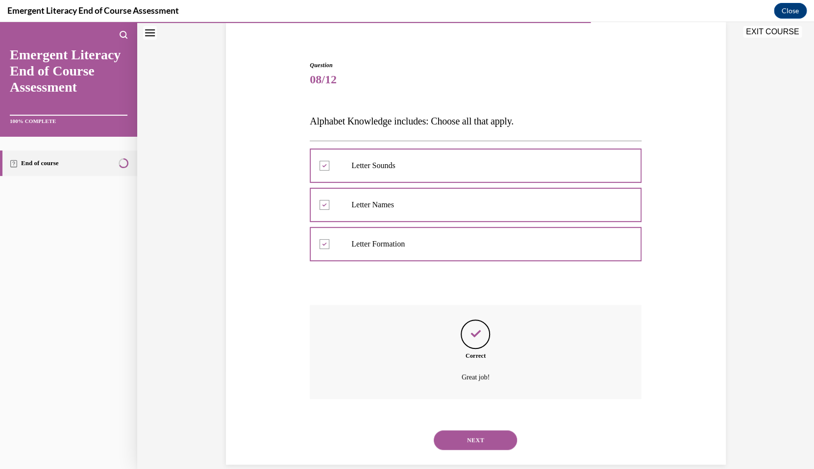
scroll to position [79, 0]
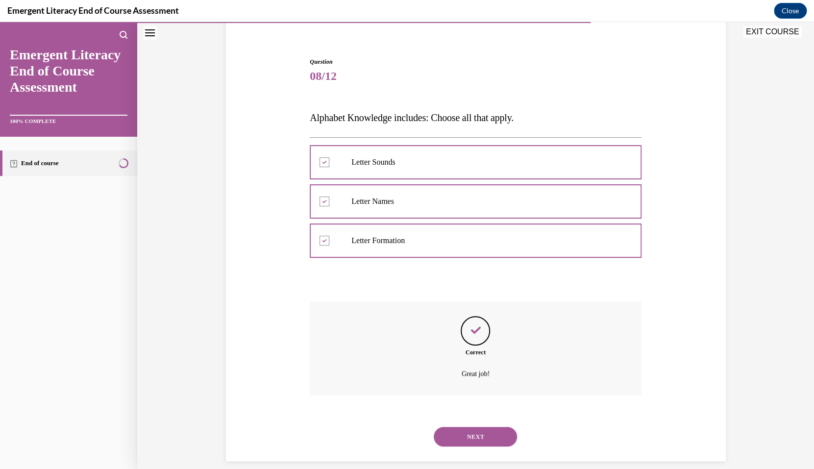
click at [485, 427] on button "NEXT" at bounding box center [475, 437] width 83 height 20
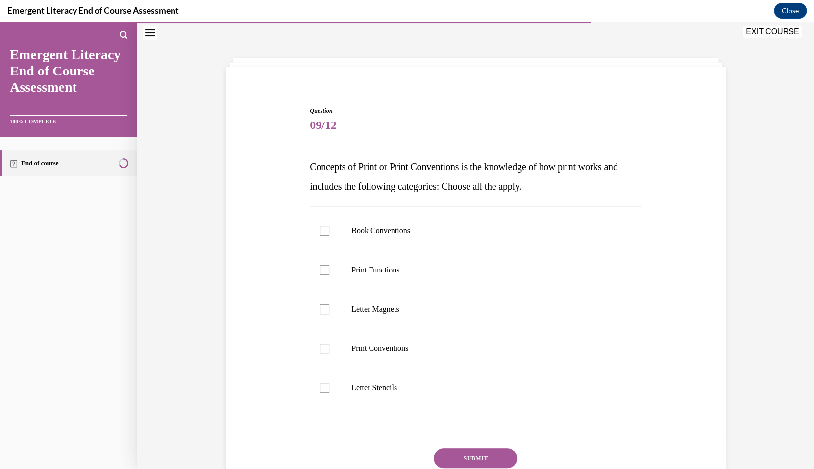
scroll to position [30, 0]
click at [413, 233] on p "Book Conventions" at bounding box center [484, 231] width 266 height 10
click at [329, 233] on input "Book Conventions" at bounding box center [325, 231] width 10 height 10
checkbox input "true"
click at [402, 268] on p "Print Functions" at bounding box center [484, 270] width 266 height 10
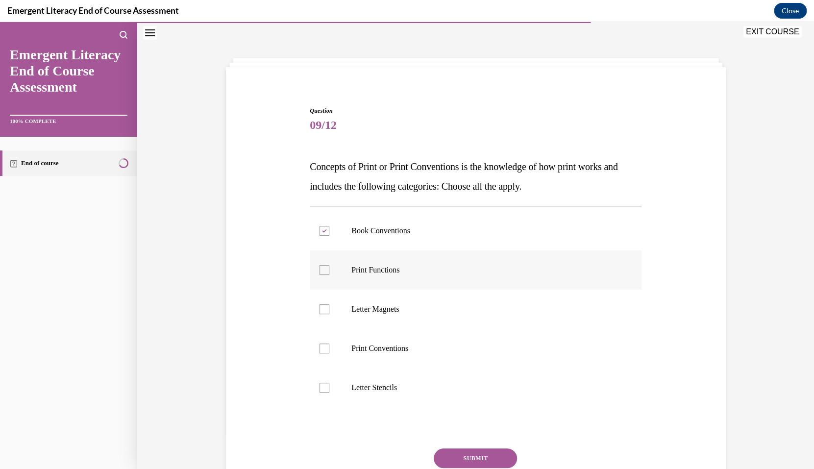
click at [329, 268] on input "Print Functions" at bounding box center [325, 270] width 10 height 10
checkbox input "true"
click at [387, 353] on p "Print Conventions" at bounding box center [484, 349] width 266 height 10
click at [329, 353] on input "Print Conventions" at bounding box center [325, 349] width 10 height 10
checkbox input "true"
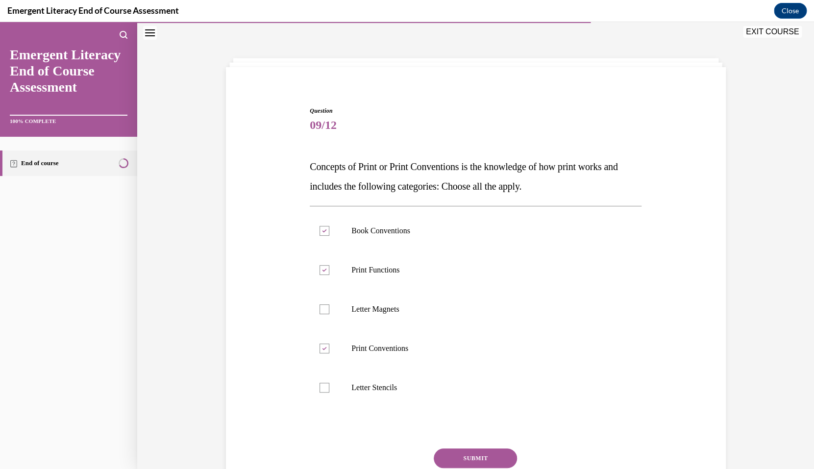
click at [464, 457] on button "SUBMIT" at bounding box center [475, 459] width 83 height 20
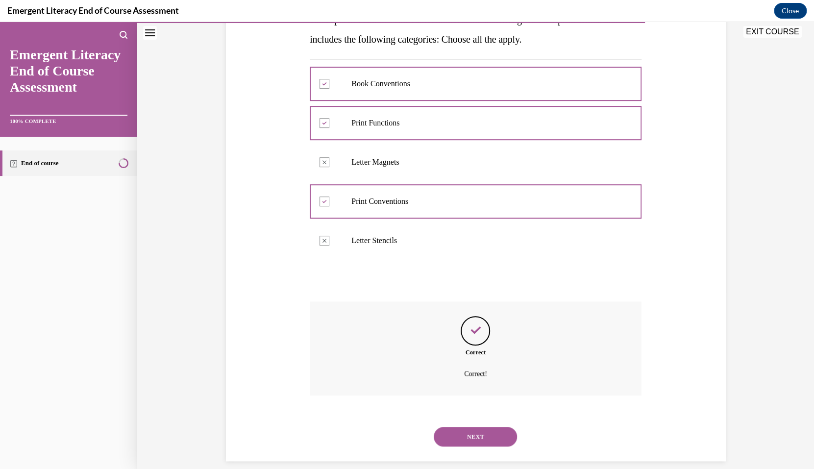
click at [476, 428] on button "NEXT" at bounding box center [475, 437] width 83 height 20
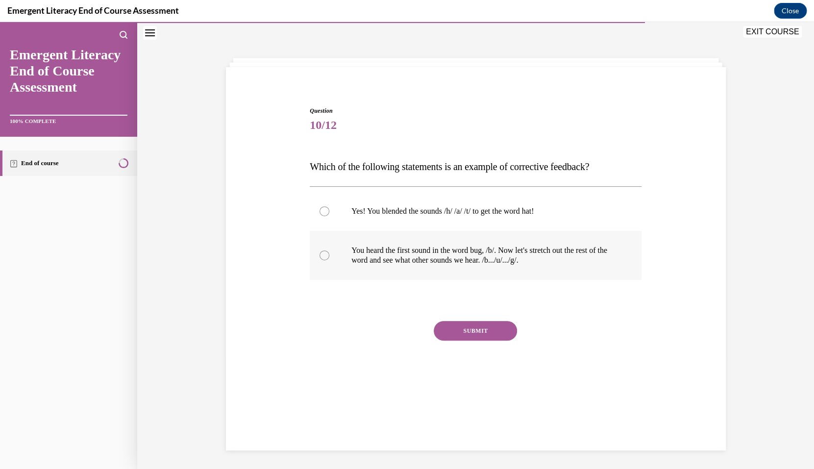
click at [454, 258] on p "You heard the first sound in the word bug, /b/. Now let's stretch out the rest …" at bounding box center [484, 256] width 266 height 20
click at [329, 258] on input "You heard the first sound in the word bug, /b/. Now let's stretch out the rest …" at bounding box center [325, 256] width 10 height 10
radio input "true"
click at [474, 334] on button "SUBMIT" at bounding box center [475, 331] width 83 height 20
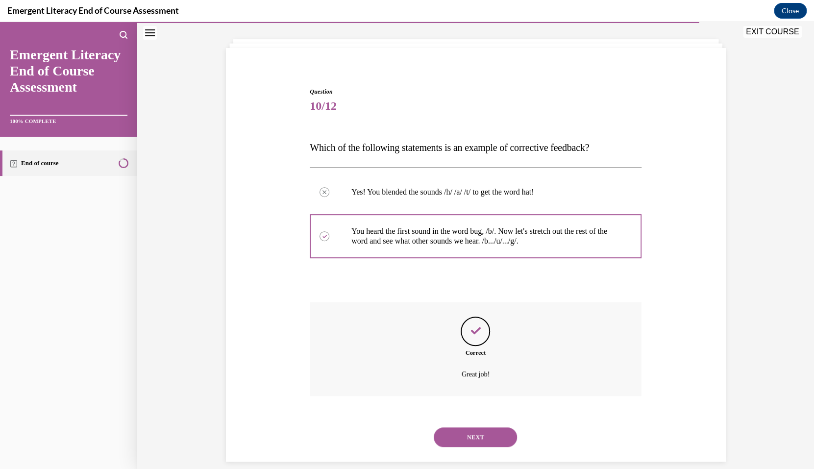
scroll to position [50, 0]
click at [495, 427] on button "NEXT" at bounding box center [475, 437] width 83 height 20
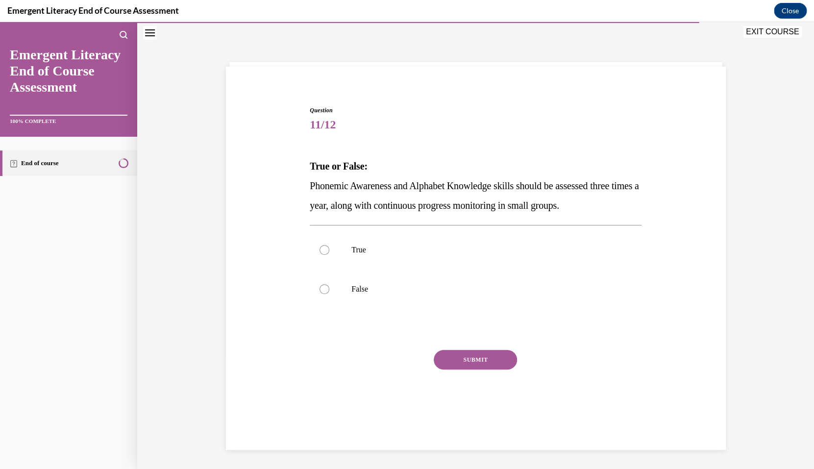
scroll to position [30, 0]
click at [374, 249] on p "True" at bounding box center [484, 251] width 266 height 10
click at [329, 249] on input "True" at bounding box center [325, 251] width 10 height 10
radio input "true"
click at [468, 358] on button "SUBMIT" at bounding box center [475, 361] width 83 height 20
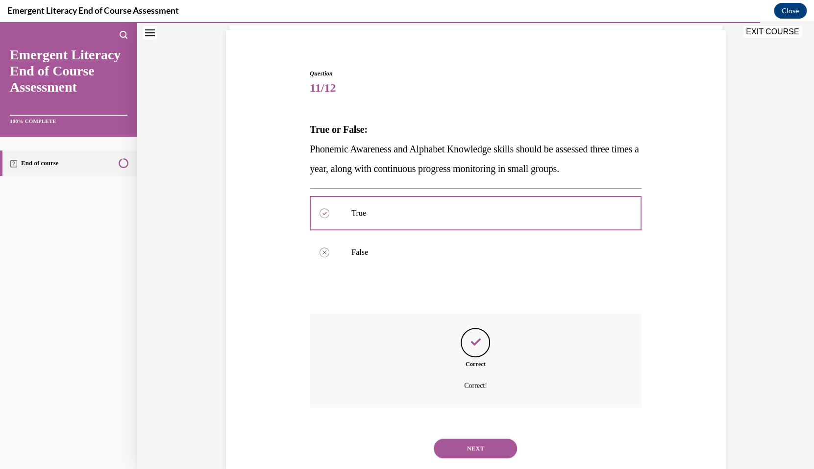
scroll to position [79, 0]
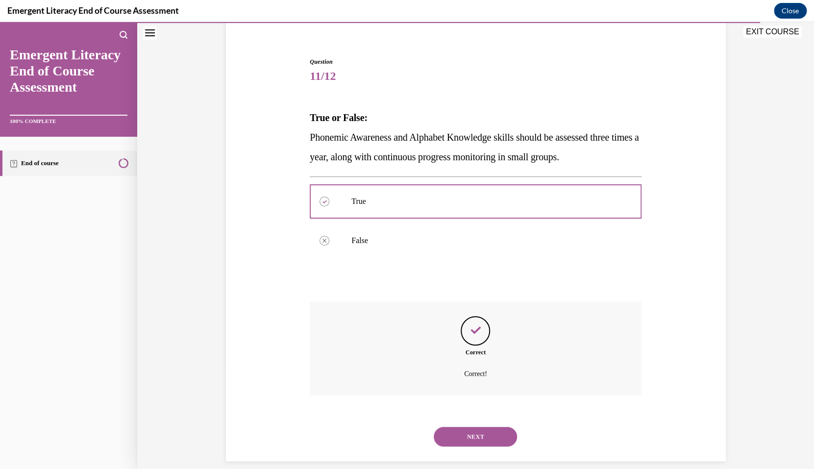
click at [482, 427] on button "NEXT" at bounding box center [475, 437] width 83 height 20
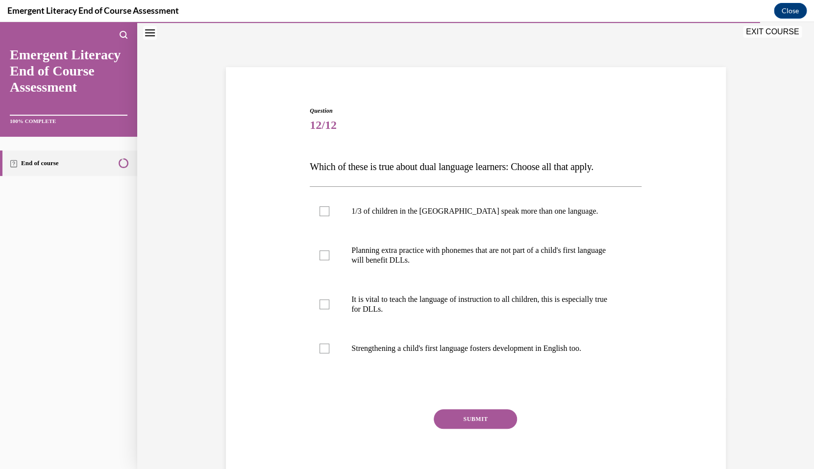
scroll to position [30, 0]
click at [331, 210] on label "1/3 of children in the US speak more than one language." at bounding box center [476, 211] width 332 height 39
click at [329, 210] on input "1/3 of children in the US speak more than one language." at bounding box center [325, 211] width 10 height 10
checkbox input "true"
click at [328, 257] on div at bounding box center [325, 256] width 10 height 10
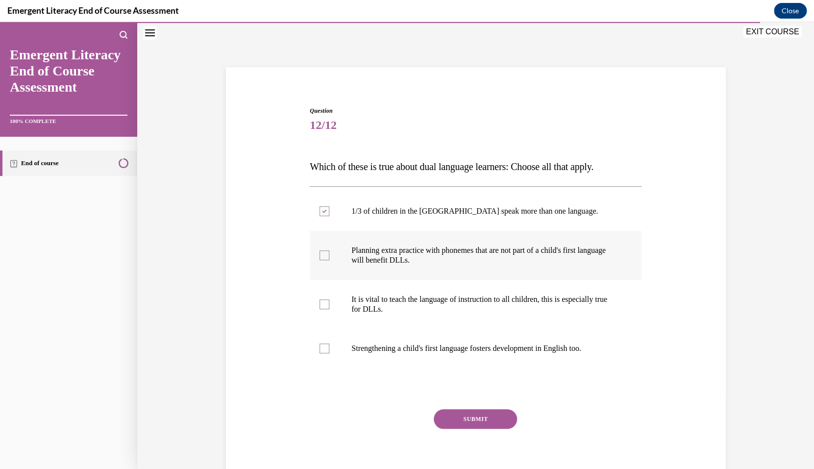
click at [328, 257] on input "Planning extra practice with phonemes that are not part of a child's first lang…" at bounding box center [325, 256] width 10 height 10
checkbox input "true"
click at [324, 309] on label "It is vital to teach the language of instruction to all children, this is espec…" at bounding box center [476, 304] width 332 height 49
click at [324, 309] on input "It is vital to teach the language of instruction to all children, this is espec…" at bounding box center [325, 305] width 10 height 10
checkbox input "true"
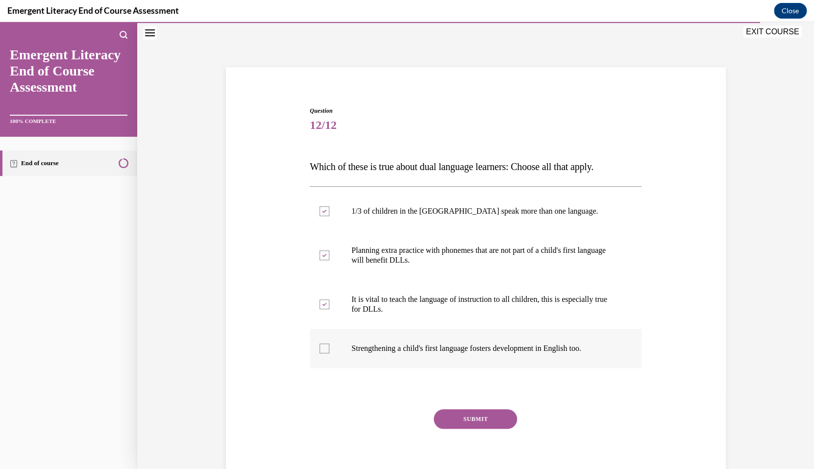
click at [324, 344] on div at bounding box center [325, 349] width 10 height 10
click at [324, 344] on input "Strengthening a child's first language fosters development in English too." at bounding box center [325, 349] width 10 height 10
checkbox input "true"
click at [454, 417] on button "SUBMIT" at bounding box center [475, 419] width 83 height 20
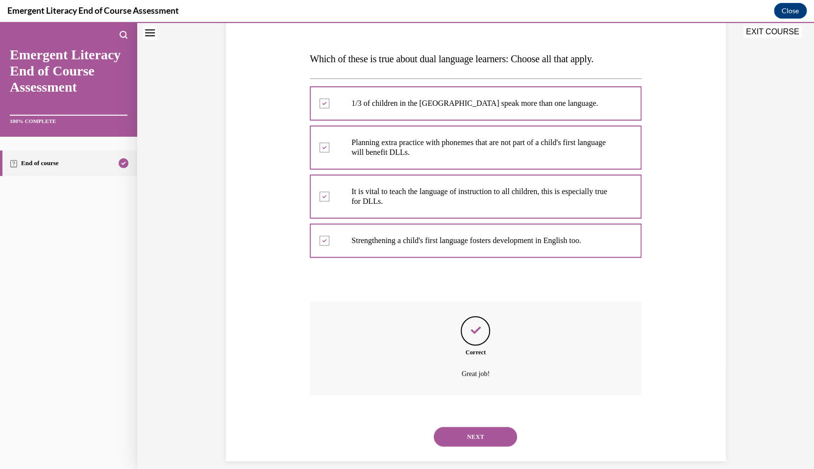
scroll to position [138, 0]
click at [475, 429] on button "NEXT" at bounding box center [475, 437] width 83 height 20
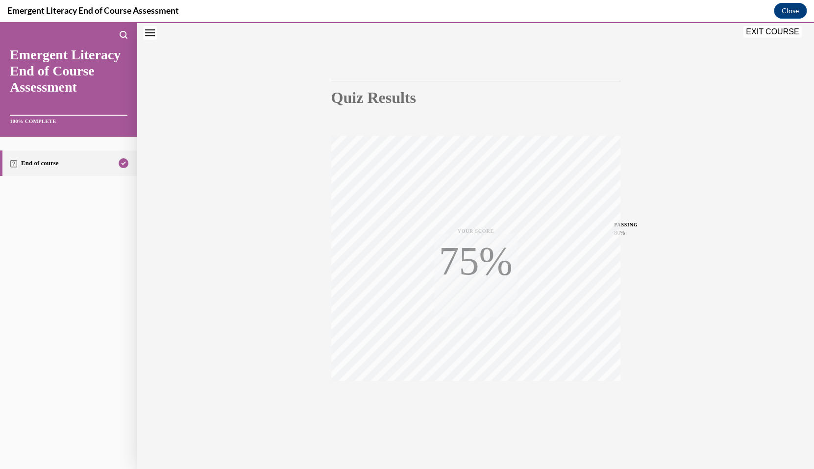
scroll to position [55, 0]
click at [767, 36] on button "EXIT COURSE" at bounding box center [772, 32] width 59 height 12
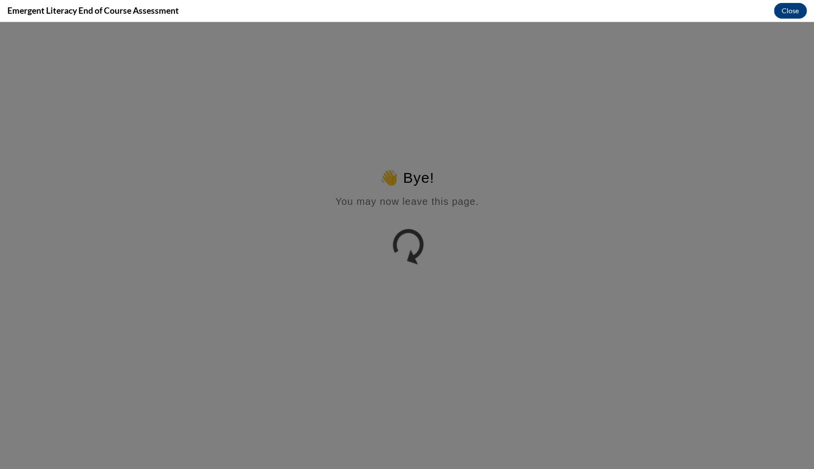
scroll to position [0, 0]
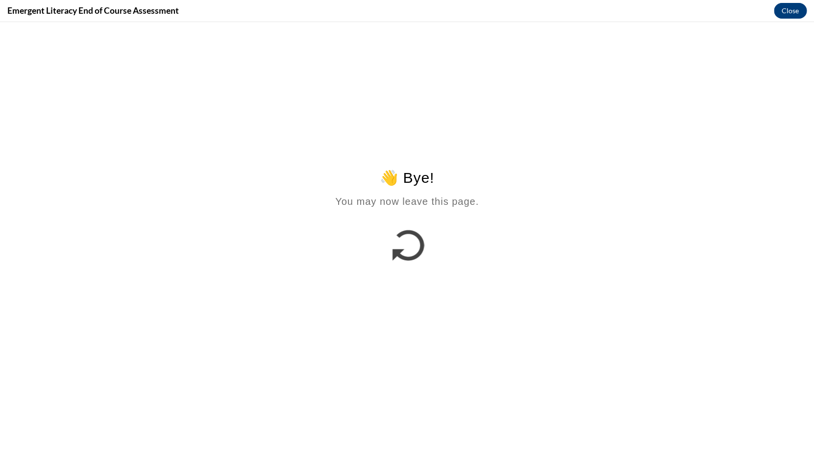
click at [788, 14] on button "Close" at bounding box center [790, 11] width 33 height 16
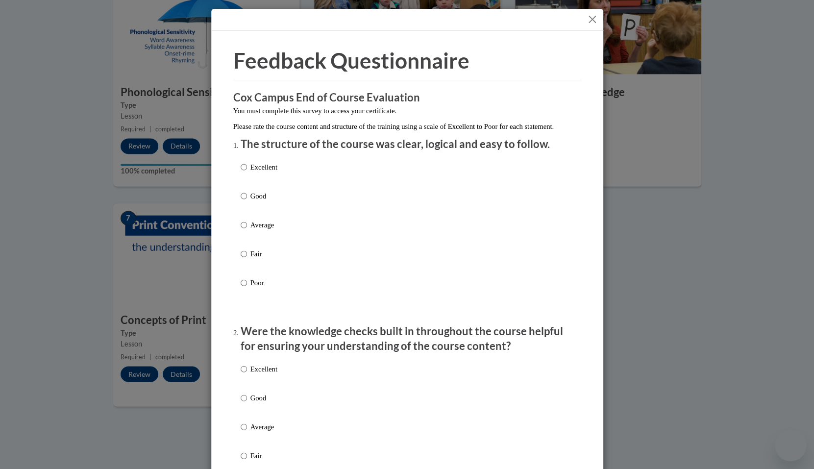
click at [252, 173] on p "Excellent" at bounding box center [264, 167] width 27 height 11
click at [247, 173] on input "Excellent" at bounding box center [244, 167] width 6 height 11
radio input "true"
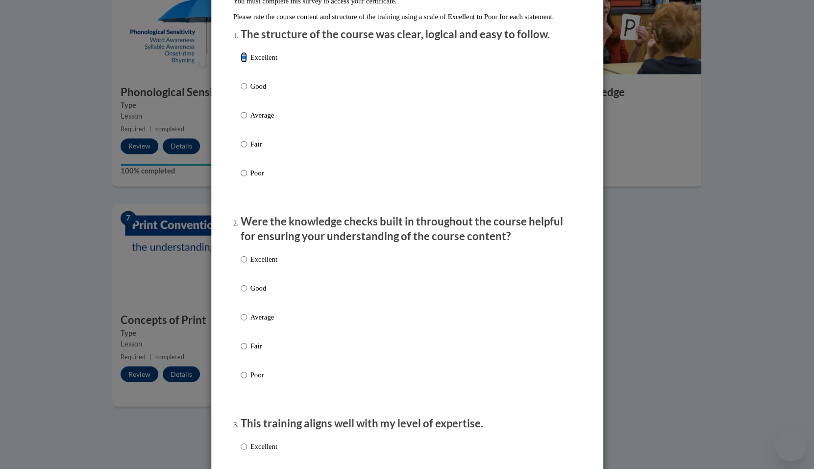
scroll to position [111, 0]
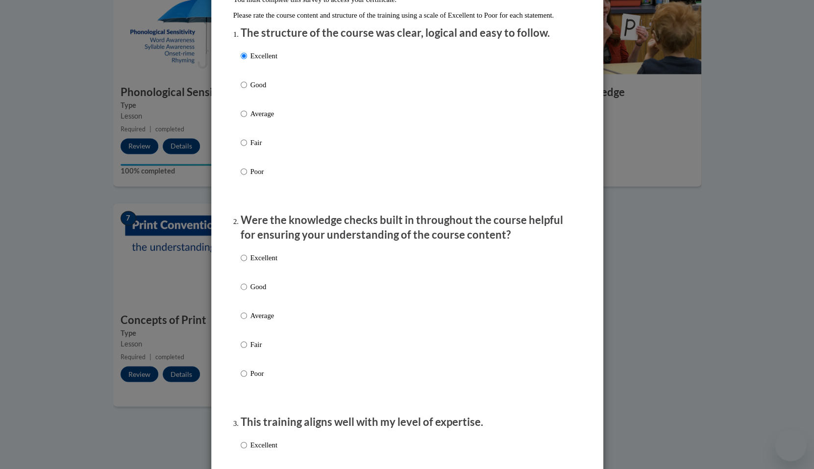
click at [261, 275] on label "Excellent" at bounding box center [259, 265] width 37 height 26
click at [247, 263] on input "Excellent" at bounding box center [244, 257] width 6 height 11
radio input "true"
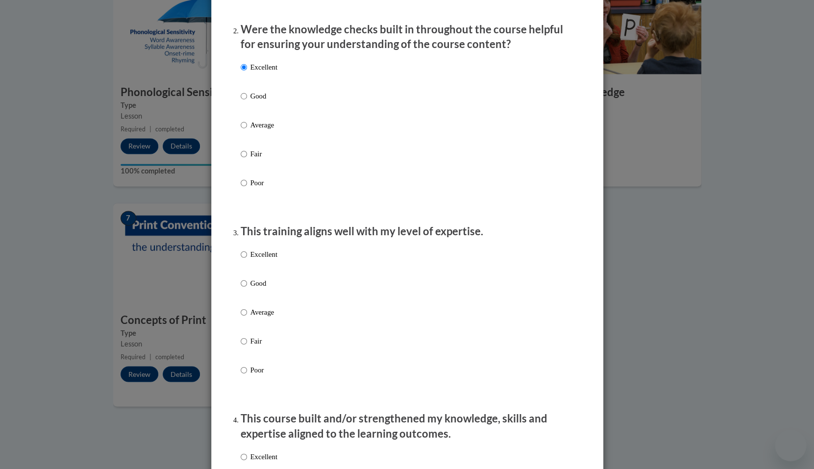
click at [261, 275] on label "Excellent" at bounding box center [259, 262] width 37 height 26
click at [247, 260] on input "Excellent" at bounding box center [244, 254] width 6 height 11
radio input "true"
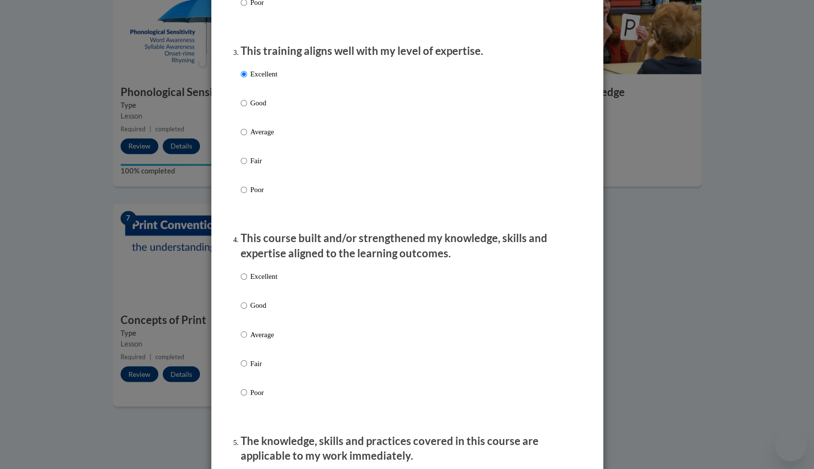
click at [263, 282] on p "Excellent" at bounding box center [264, 276] width 27 height 11
click at [247, 282] on input "Excellent" at bounding box center [244, 276] width 6 height 11
radio input "true"
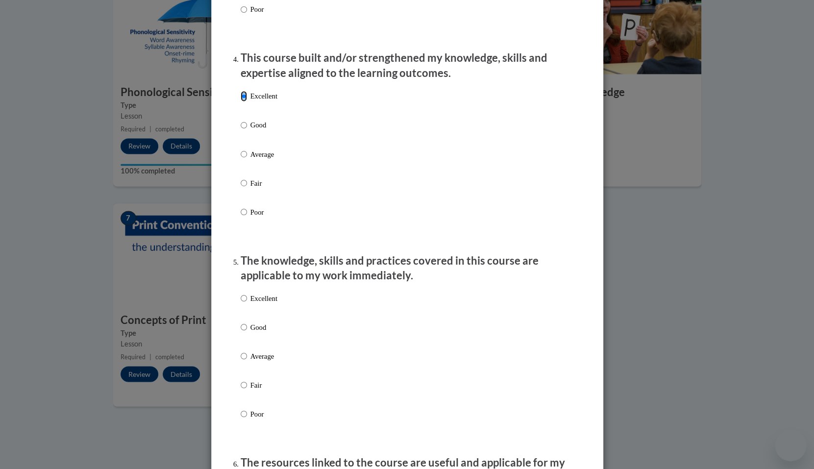
scroll to position [666, 0]
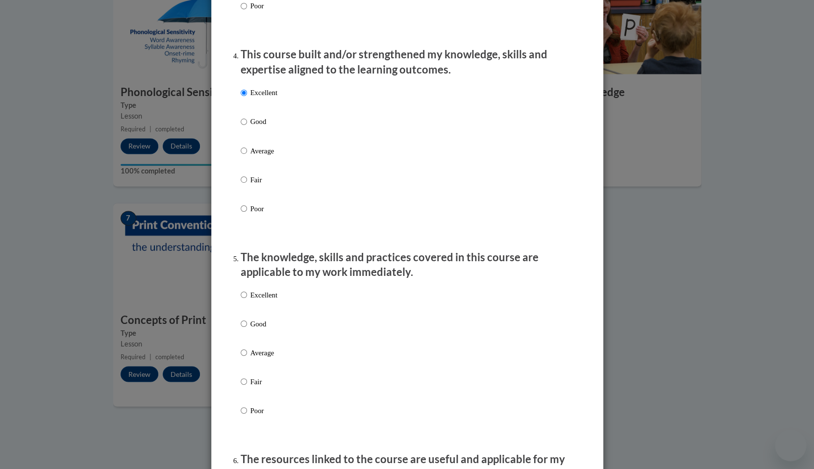
click at [264, 311] on label "Excellent" at bounding box center [259, 302] width 37 height 26
click at [247, 300] on input "Excellent" at bounding box center [244, 294] width 6 height 11
radio input "true"
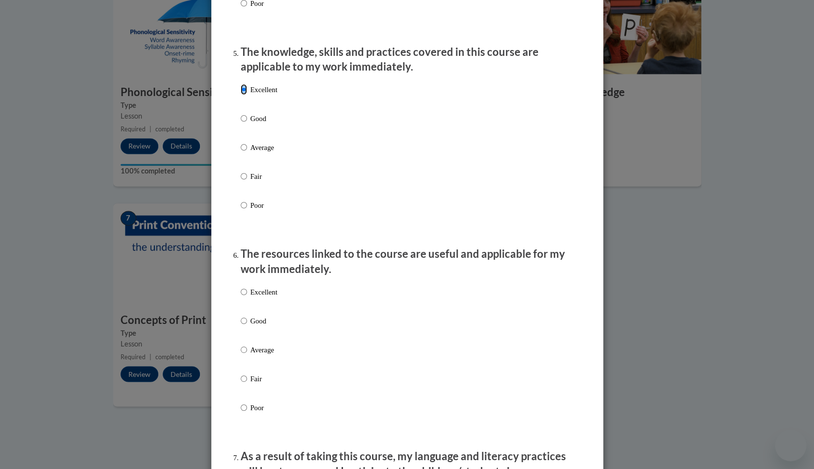
scroll to position [877, 0]
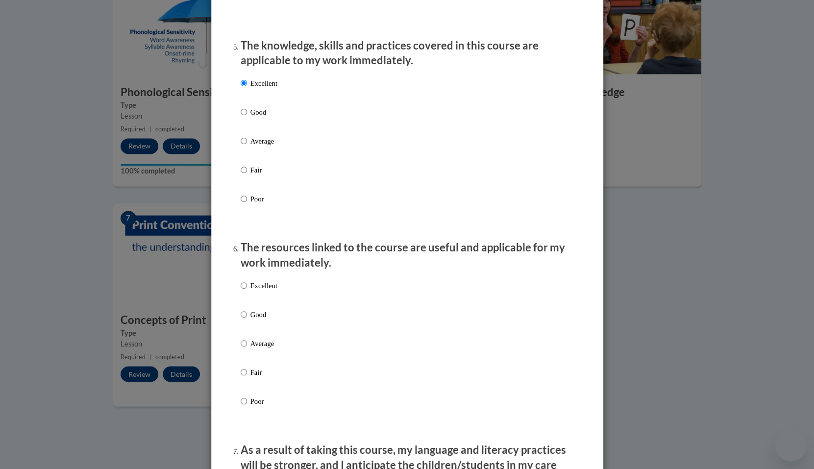
click at [263, 291] on p "Excellent" at bounding box center [264, 285] width 27 height 11
click at [247, 291] on input "Excellent" at bounding box center [244, 285] width 6 height 11
radio input "true"
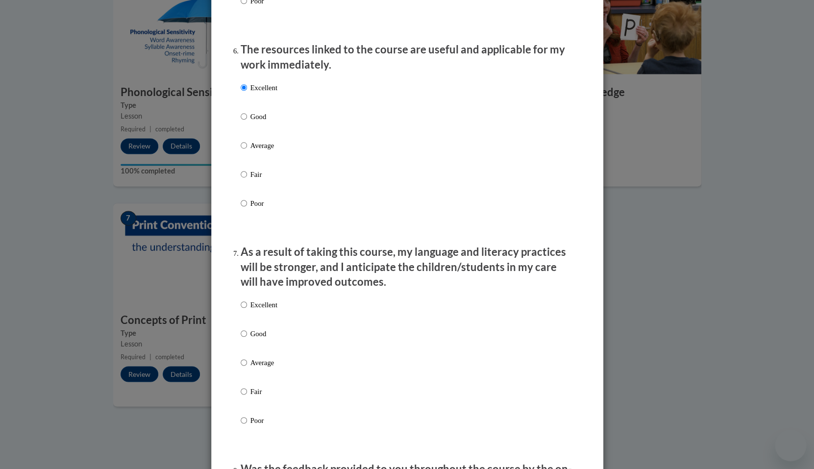
click at [262, 321] on label "Excellent" at bounding box center [259, 313] width 37 height 26
click at [247, 310] on input "Excellent" at bounding box center [244, 305] width 6 height 11
radio input "true"
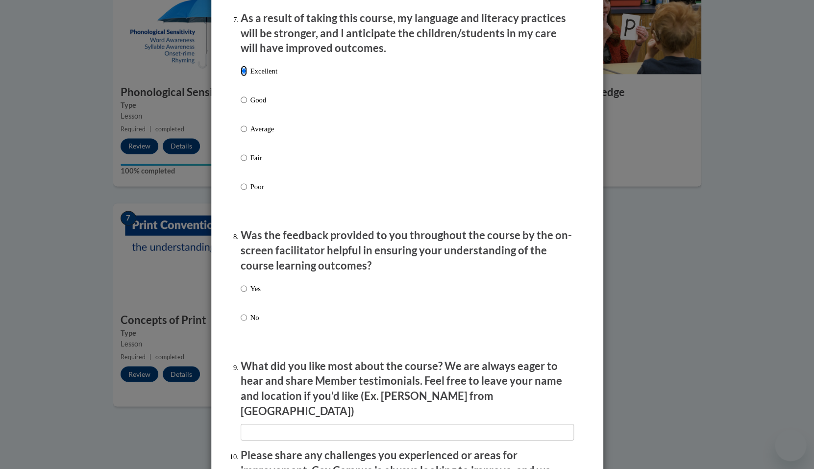
scroll to position [1312, 0]
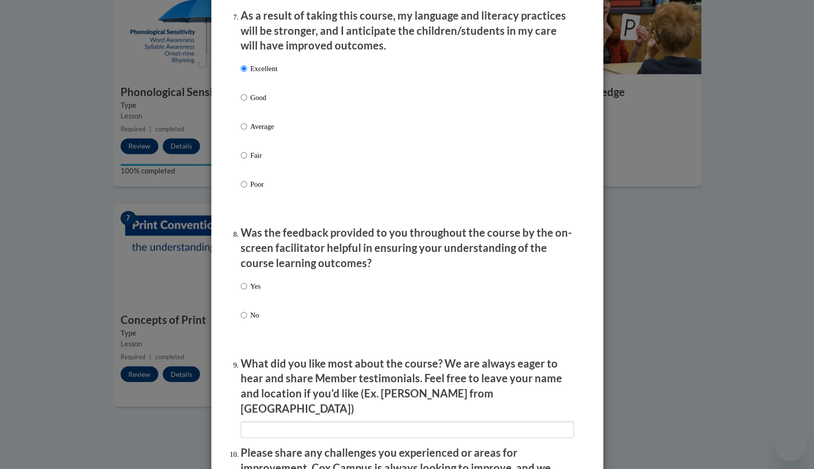
click at [258, 292] on p "Yes" at bounding box center [256, 286] width 10 height 11
click at [247, 292] on input "Yes" at bounding box center [244, 286] width 6 height 11
radio input "true"
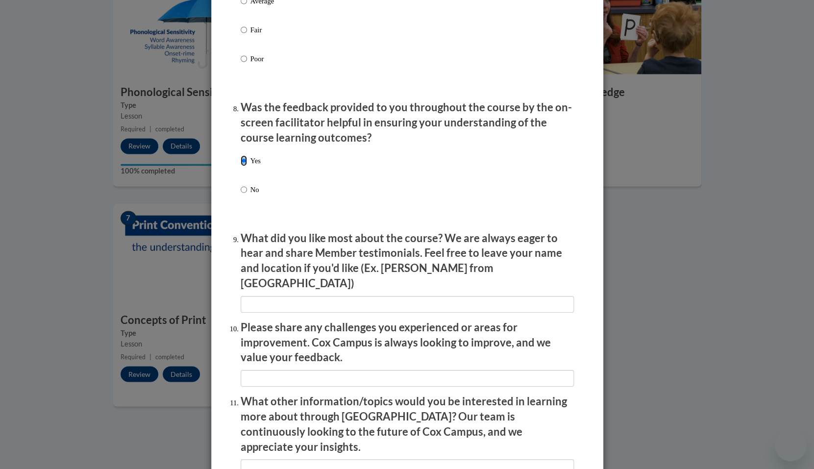
scroll to position [1469, 0]
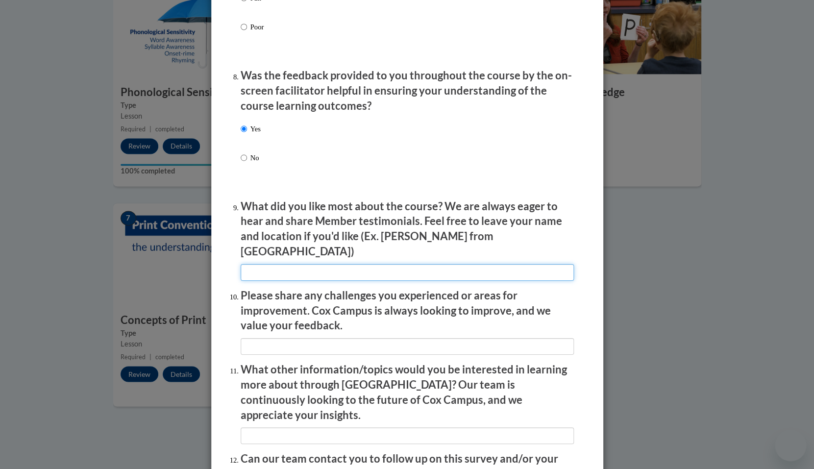
click at [263, 267] on input "textbox" at bounding box center [407, 272] width 333 height 17
type input "NA"
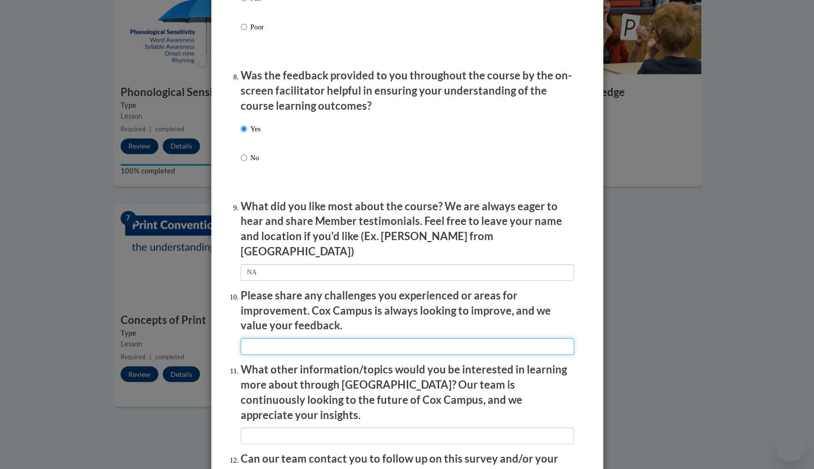
click at [268, 342] on input "textbox" at bounding box center [407, 346] width 333 height 17
type input "NA"
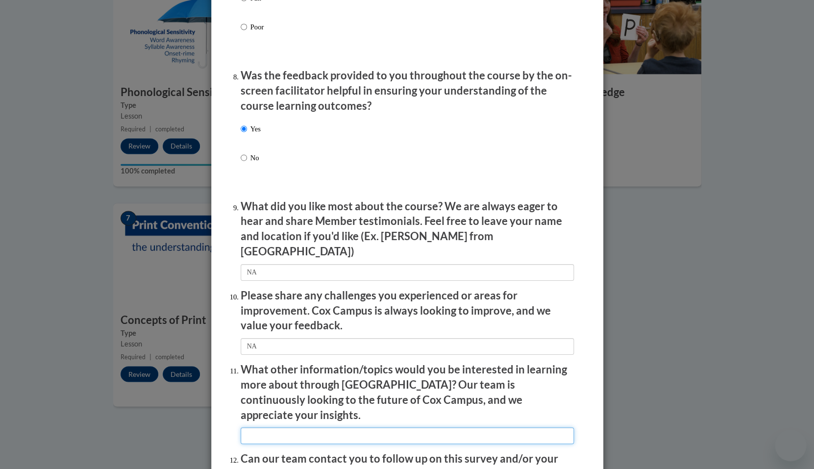
click at [277, 427] on input "textbox" at bounding box center [407, 435] width 333 height 17
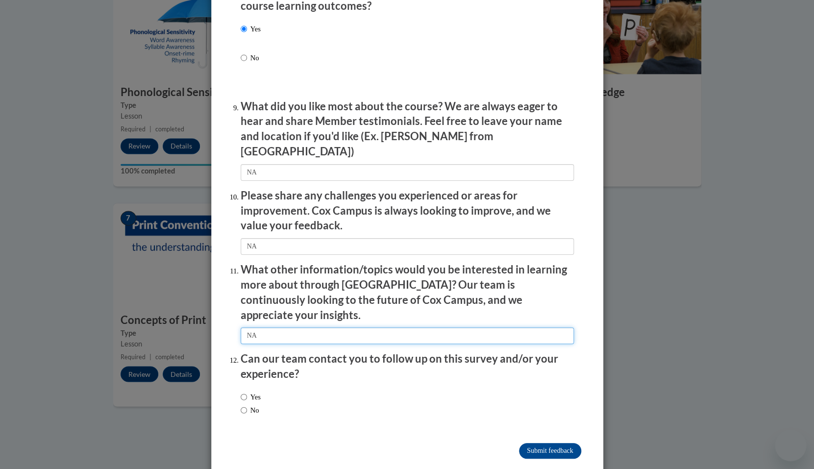
type input "NA"
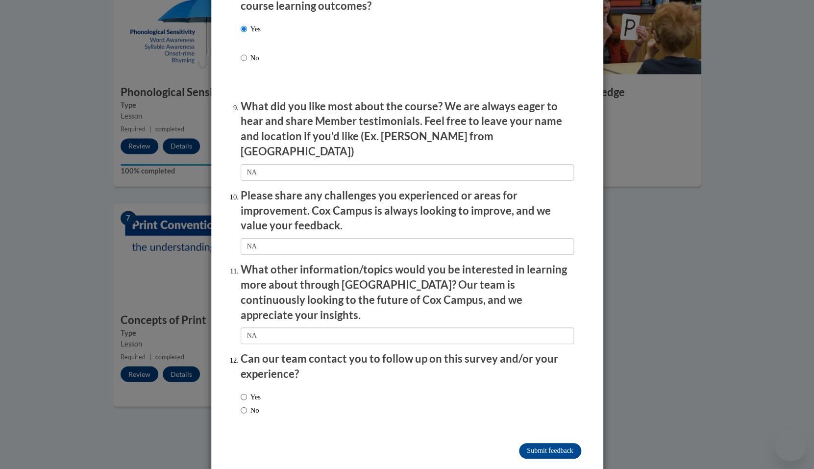
click at [253, 405] on label "No" at bounding box center [250, 410] width 19 height 11
click at [247, 405] on input "No" at bounding box center [244, 410] width 6 height 11
radio input "true"
click at [541, 443] on input "Submit feedback" at bounding box center [550, 451] width 62 height 16
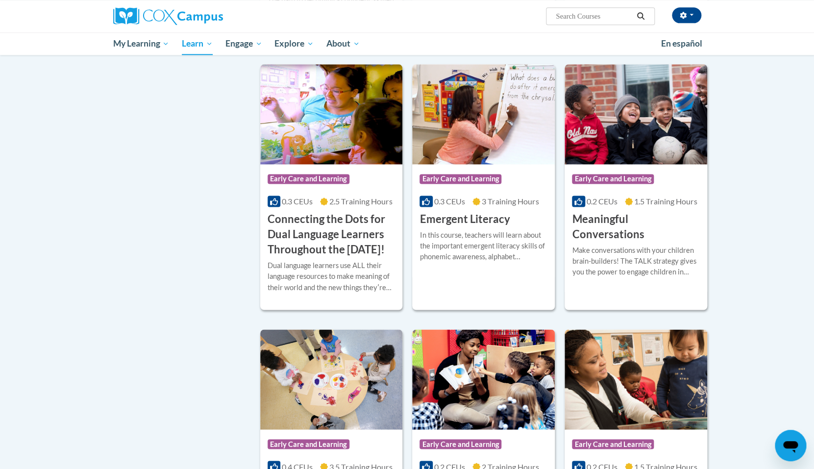
scroll to position [533, 0]
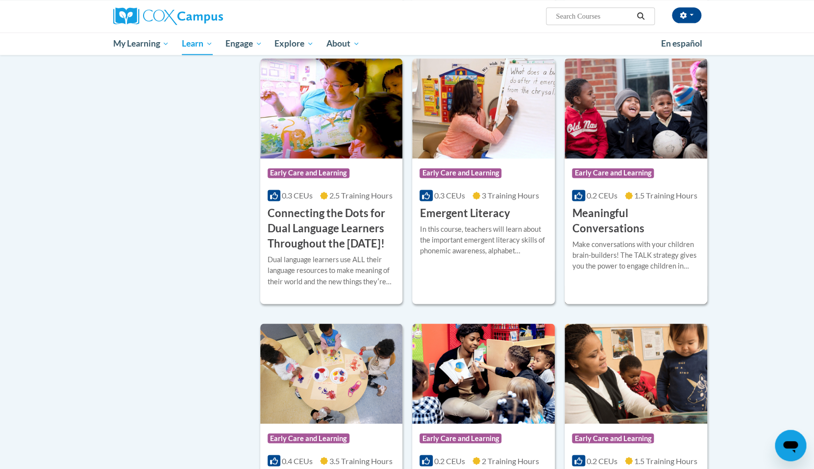
click at [632, 125] on img at bounding box center [636, 108] width 143 height 100
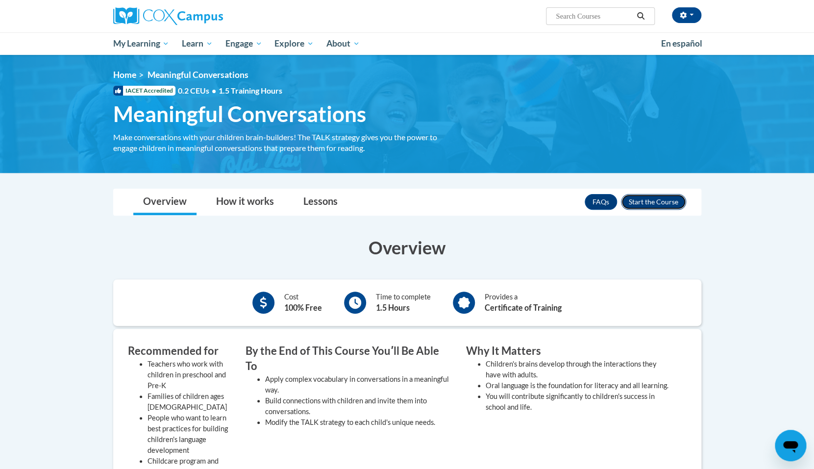
click at [673, 201] on button "Enroll" at bounding box center [653, 202] width 65 height 16
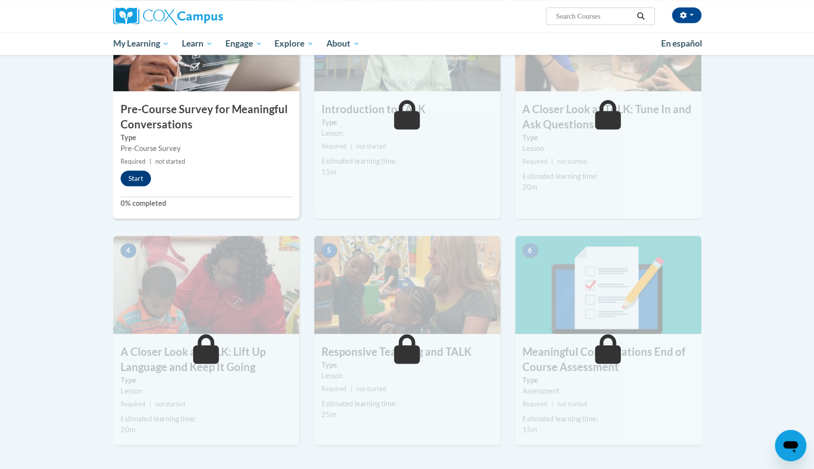
scroll to position [124, 0]
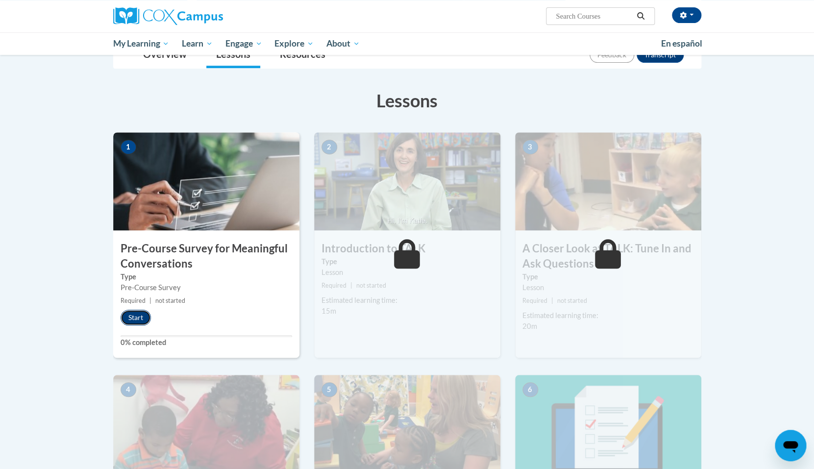
click at [139, 319] on button "Start" at bounding box center [136, 318] width 30 height 16
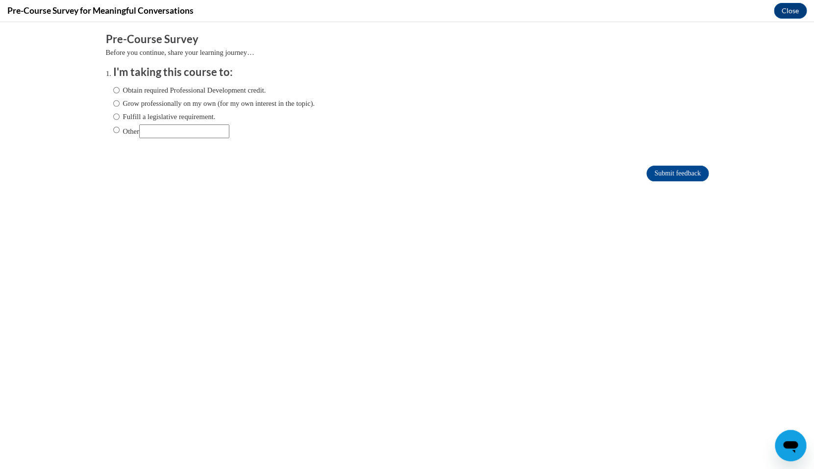
scroll to position [0, 0]
click at [185, 91] on label "Obtain required Professional Development credit." at bounding box center [189, 90] width 153 height 11
click at [120, 91] on input "Obtain required Professional Development credit." at bounding box center [116, 90] width 6 height 11
radio input "true"
click at [658, 171] on input "Submit feedback" at bounding box center [678, 174] width 62 height 16
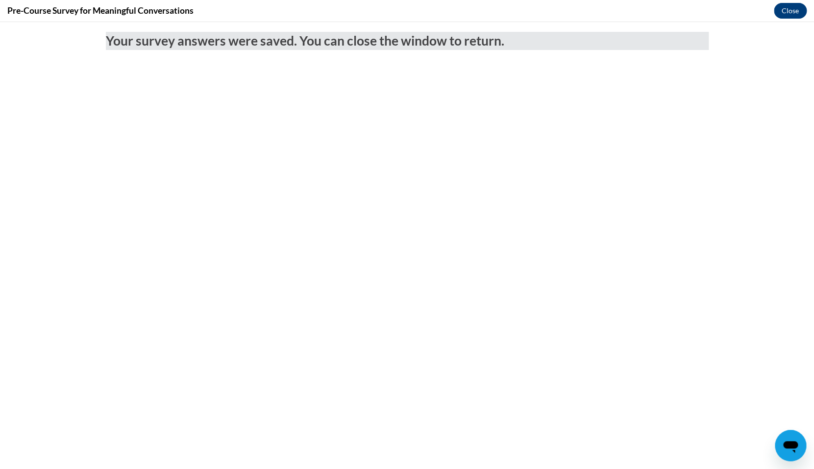
click at [783, 13] on button "Close" at bounding box center [790, 11] width 33 height 16
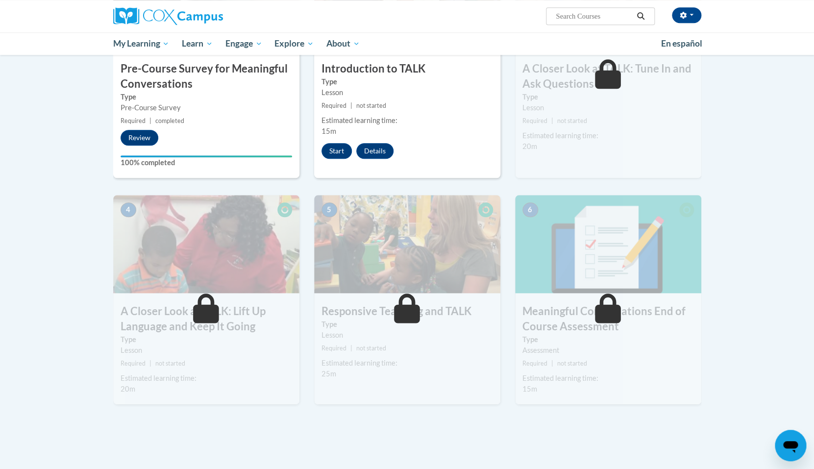
scroll to position [311, 0]
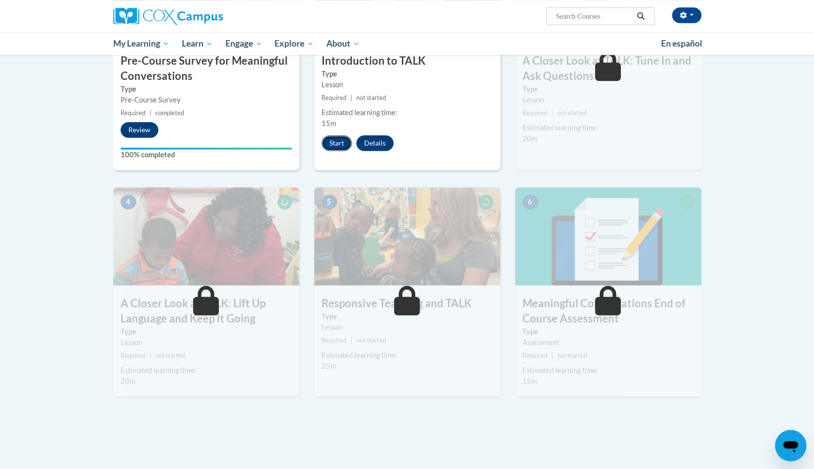
click at [342, 145] on button "Start" at bounding box center [337, 143] width 30 height 16
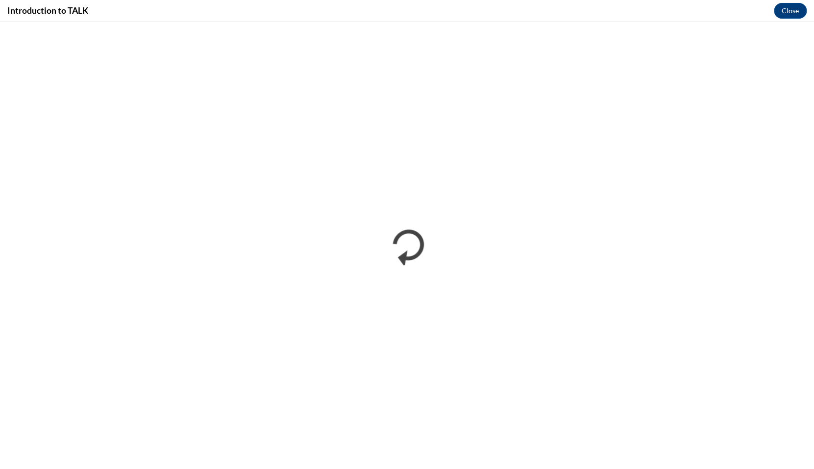
scroll to position [0, 0]
click at [797, 12] on button "Close" at bounding box center [790, 11] width 33 height 16
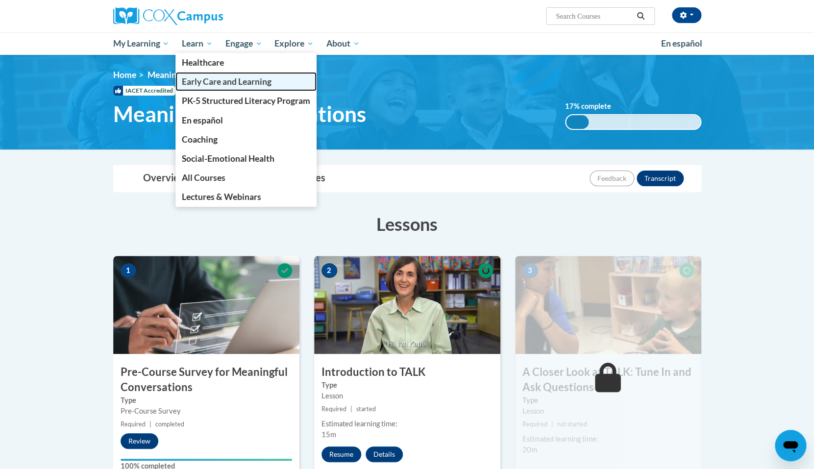
click at [214, 86] on span "Early Care and Learning" at bounding box center [227, 81] width 90 height 10
click at [270, 86] on span "Early Care and Learning" at bounding box center [227, 81] width 90 height 10
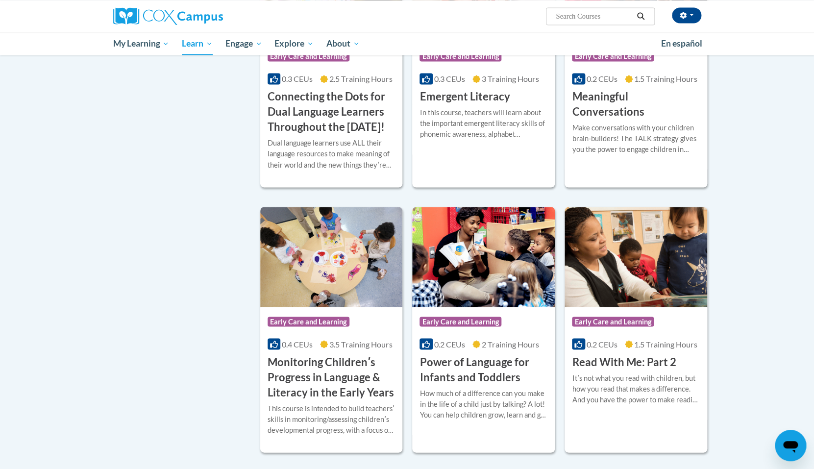
scroll to position [651, 0]
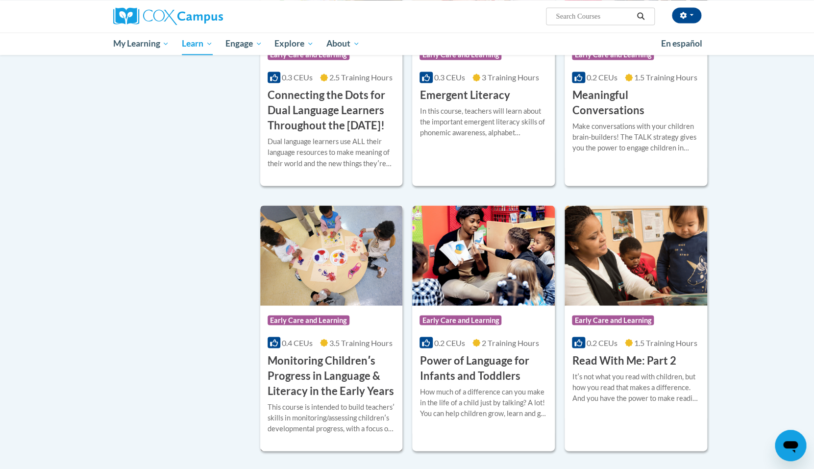
click at [336, 295] on img at bounding box center [331, 255] width 143 height 100
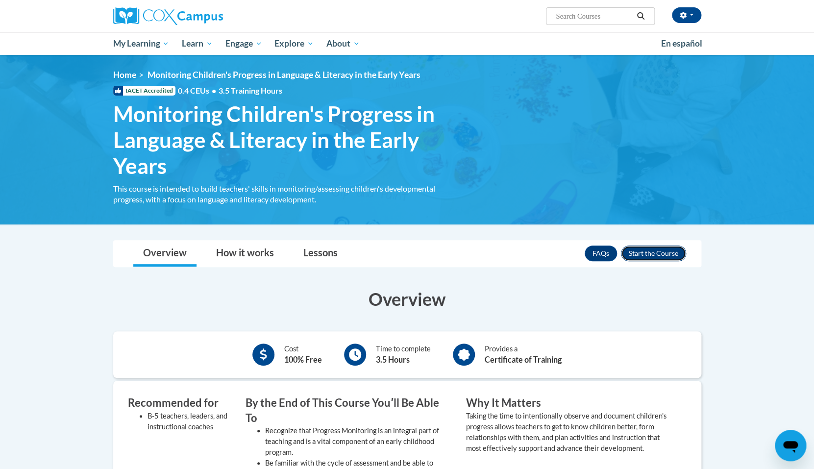
click at [657, 257] on button "Enroll" at bounding box center [653, 254] width 65 height 16
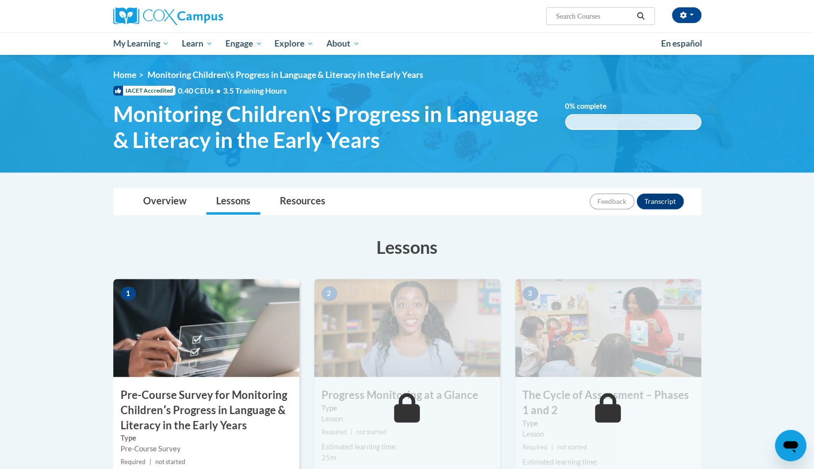
click at [184, 355] on img at bounding box center [206, 328] width 186 height 98
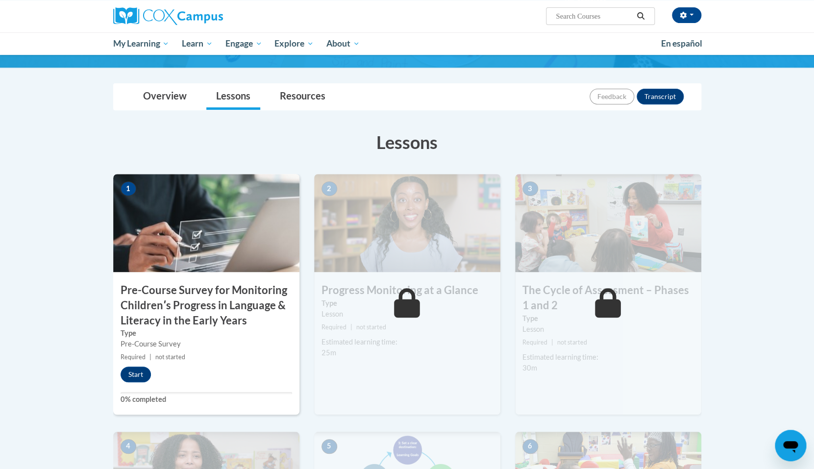
scroll to position [114, 0]
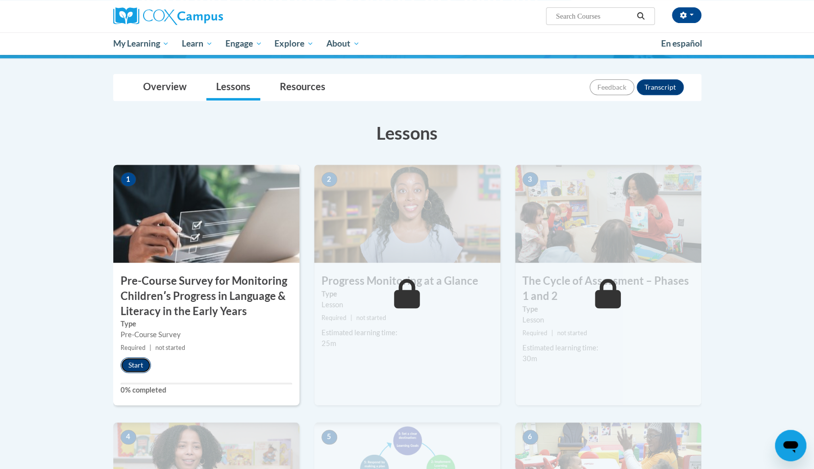
click at [142, 371] on button "Start" at bounding box center [136, 365] width 30 height 16
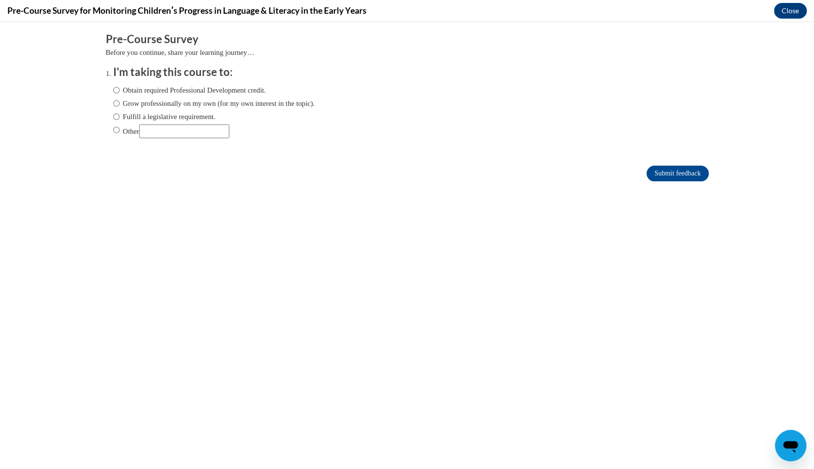
scroll to position [0, 0]
click at [119, 93] on input "Obtain required Professional Development credit." at bounding box center [116, 90] width 6 height 11
radio input "true"
click at [668, 174] on input "Submit feedback" at bounding box center [678, 174] width 62 height 16
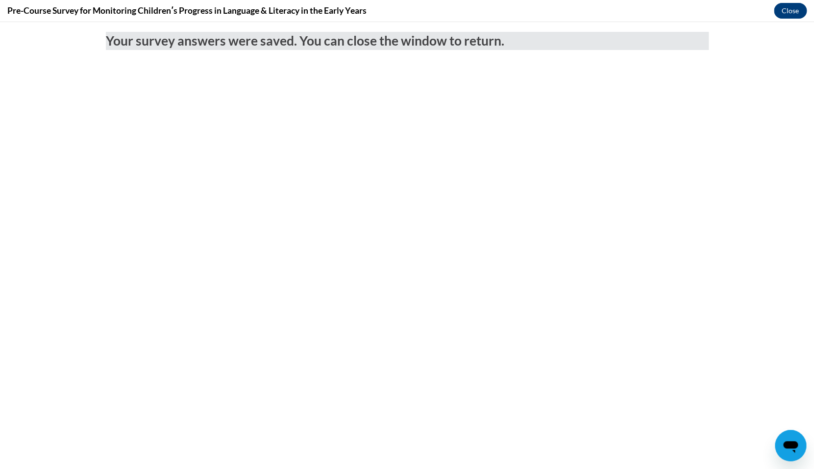
click at [786, 8] on button "Close" at bounding box center [790, 11] width 33 height 16
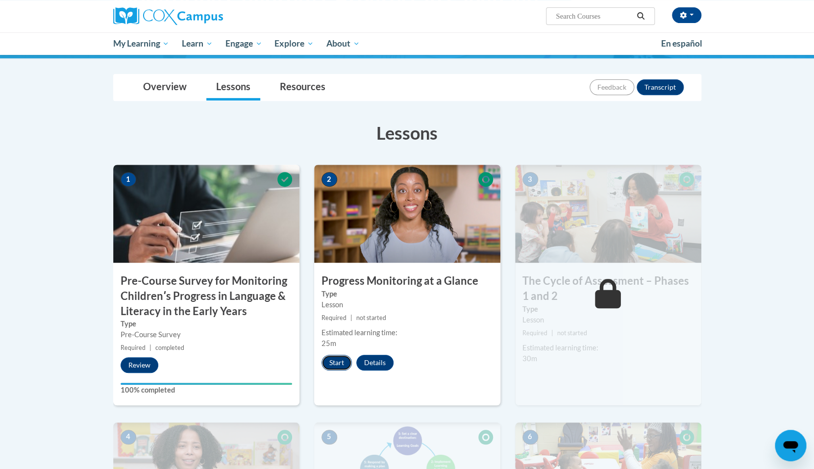
click at [339, 364] on button "Start" at bounding box center [337, 363] width 30 height 16
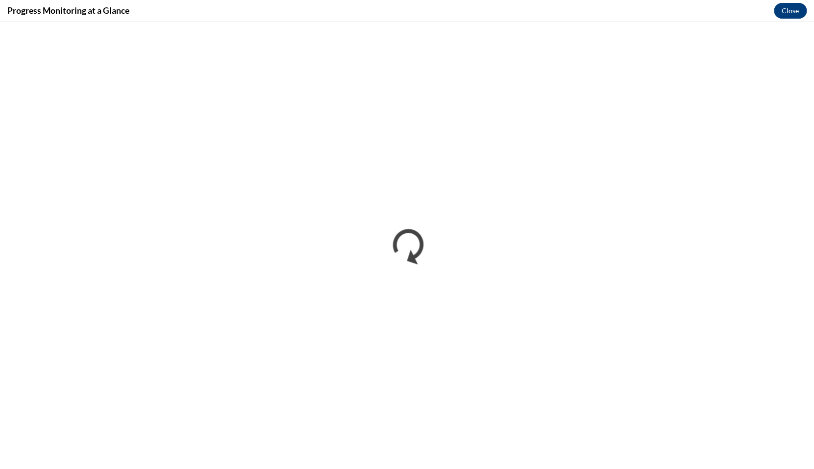
click at [786, 16] on button "Close" at bounding box center [790, 11] width 33 height 16
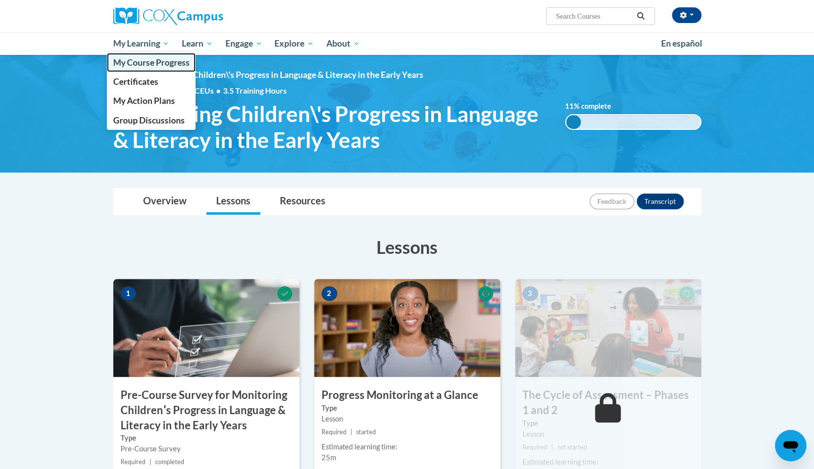
click at [146, 59] on span "My Course Progress" at bounding box center [151, 62] width 76 height 10
